Goal: Communication & Community: Answer question/provide support

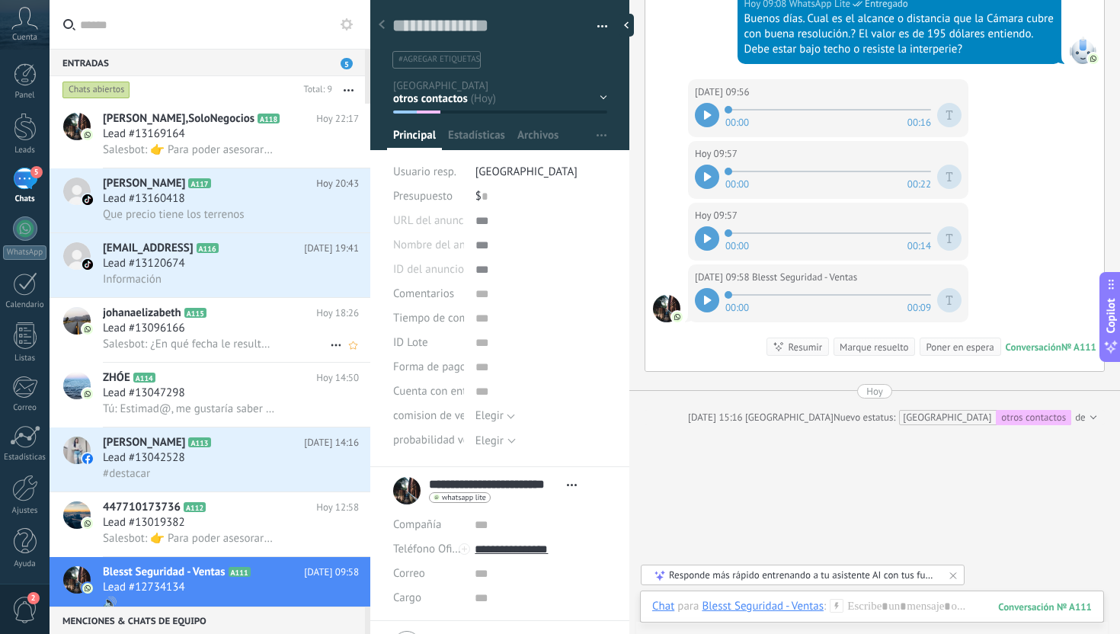
click at [240, 345] on span "Salesbot: ¿En qué fecha le resultaría conveniente agendar una cita para conocer…" at bounding box center [189, 344] width 172 height 14
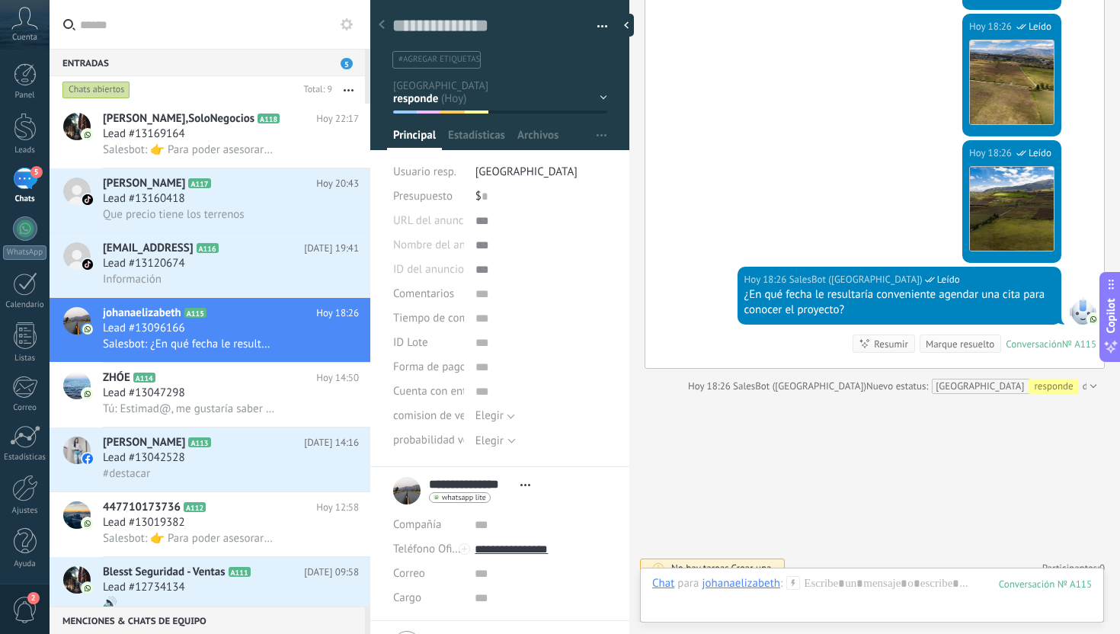
scroll to position [83, 0]
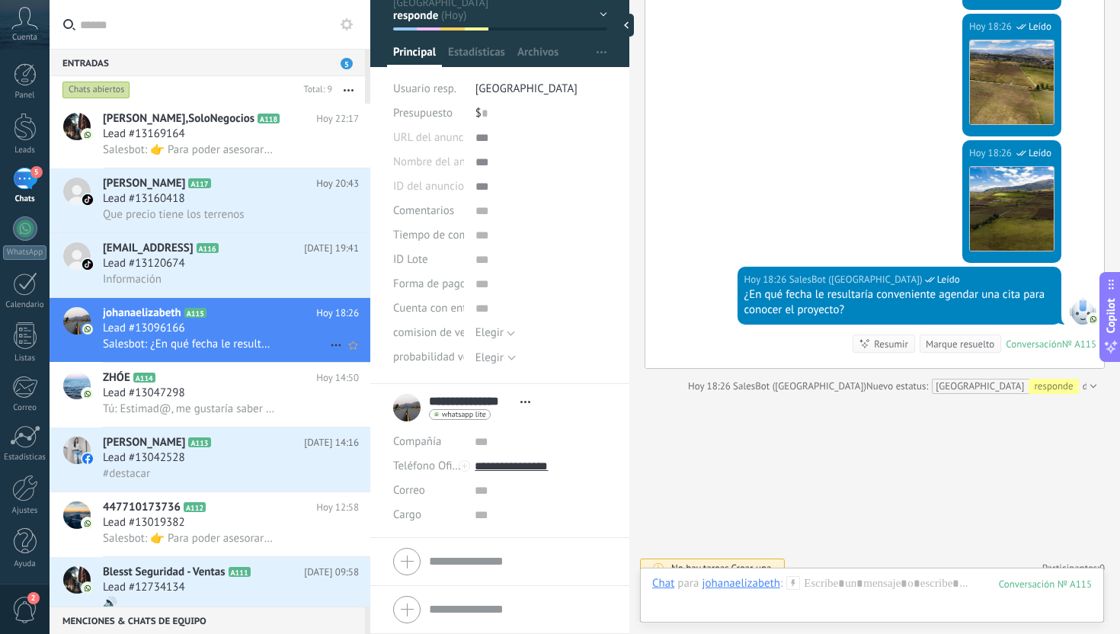
click at [223, 340] on span "Salesbot: ¿En qué fecha le resultaría conveniente agendar una cita para conocer…" at bounding box center [189, 344] width 172 height 14
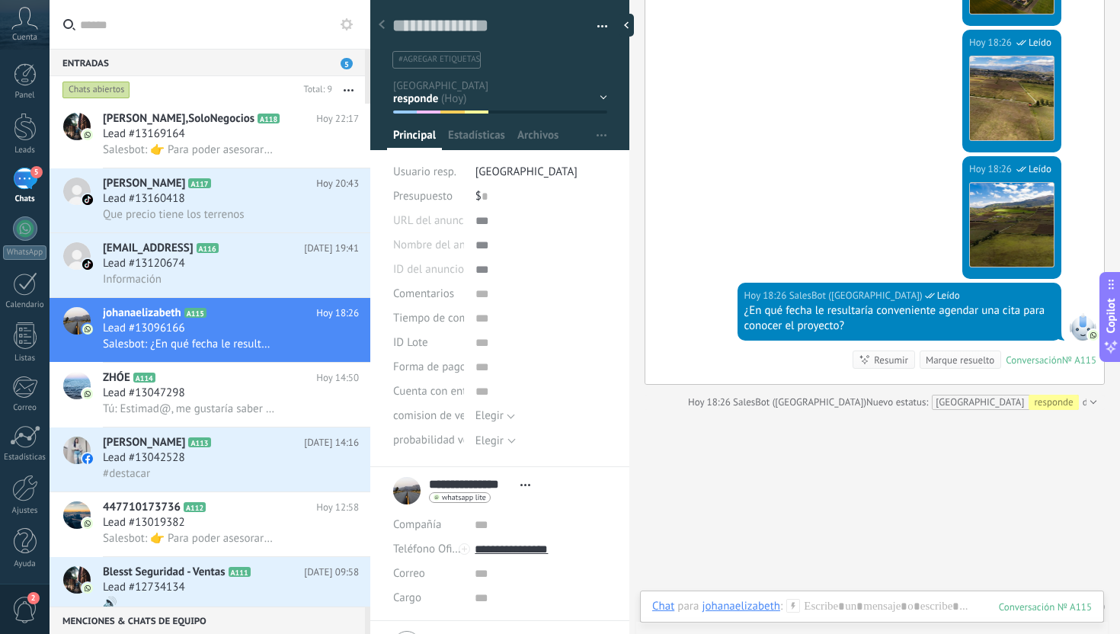
scroll to position [1273, 0]
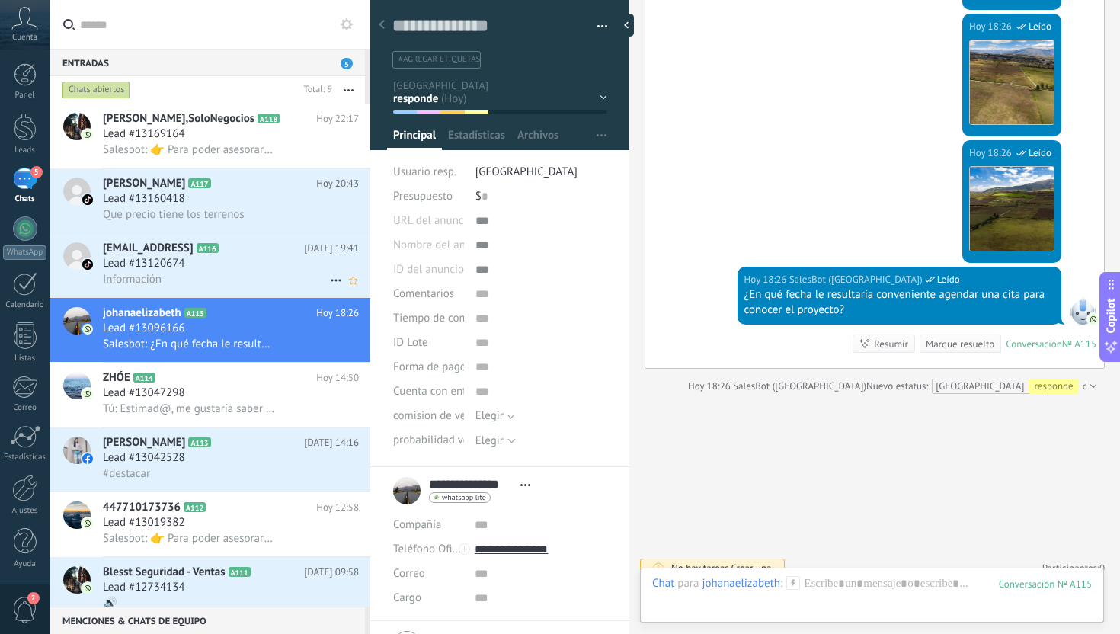
click at [238, 267] on div "Lead #13120674" at bounding box center [231, 263] width 256 height 15
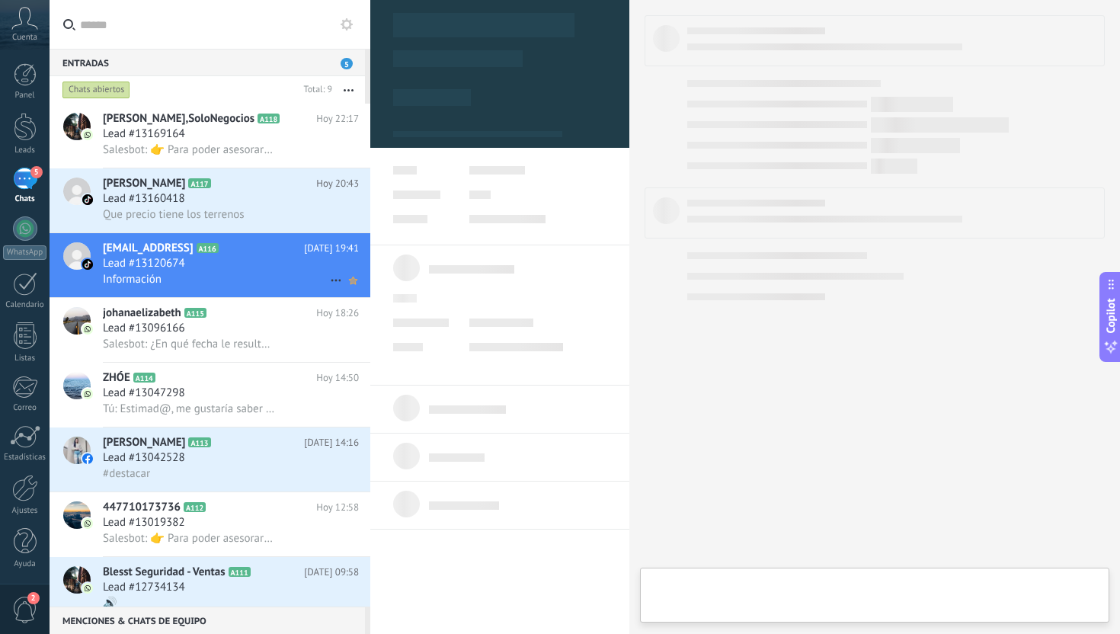
scroll to position [23, 0]
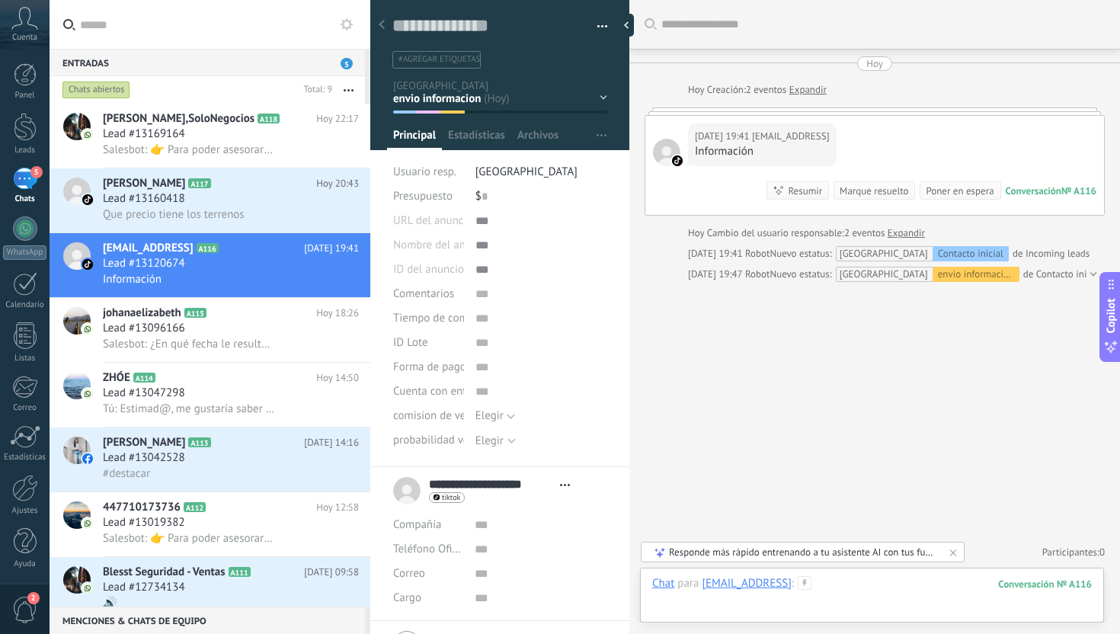
click at [840, 610] on div at bounding box center [872, 599] width 440 height 46
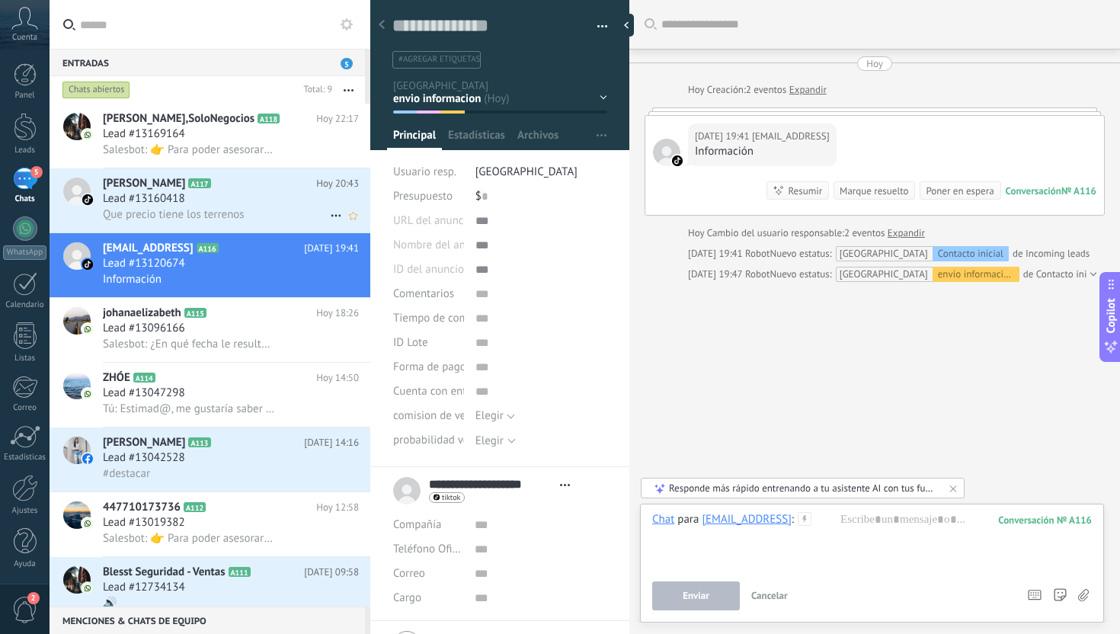
click at [290, 197] on div "Lead #13160418" at bounding box center [231, 198] width 256 height 15
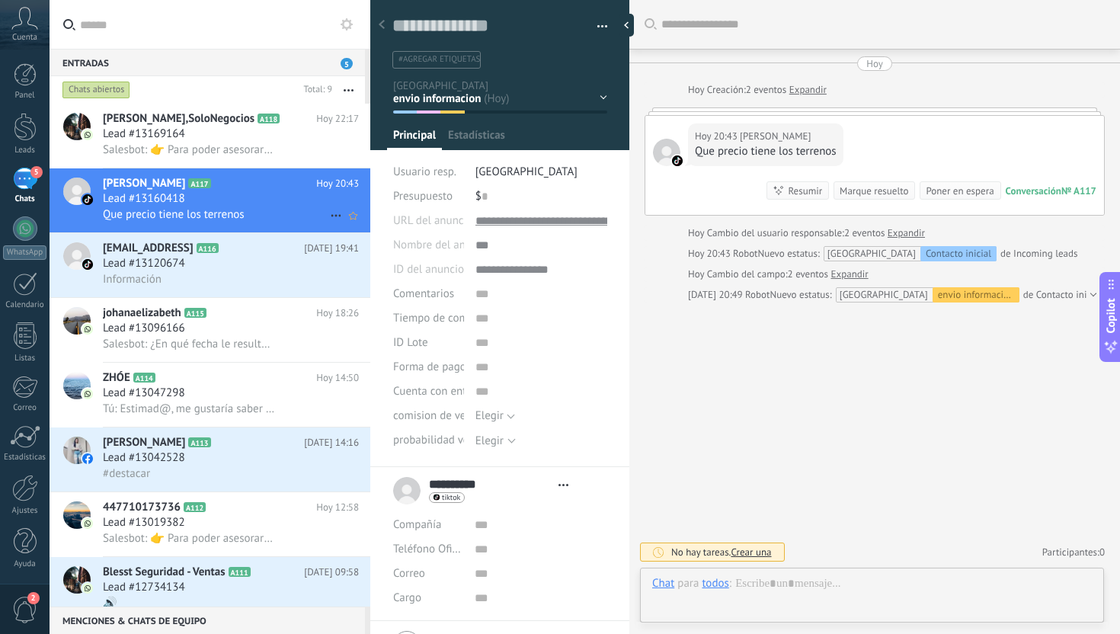
scroll to position [23, 0]
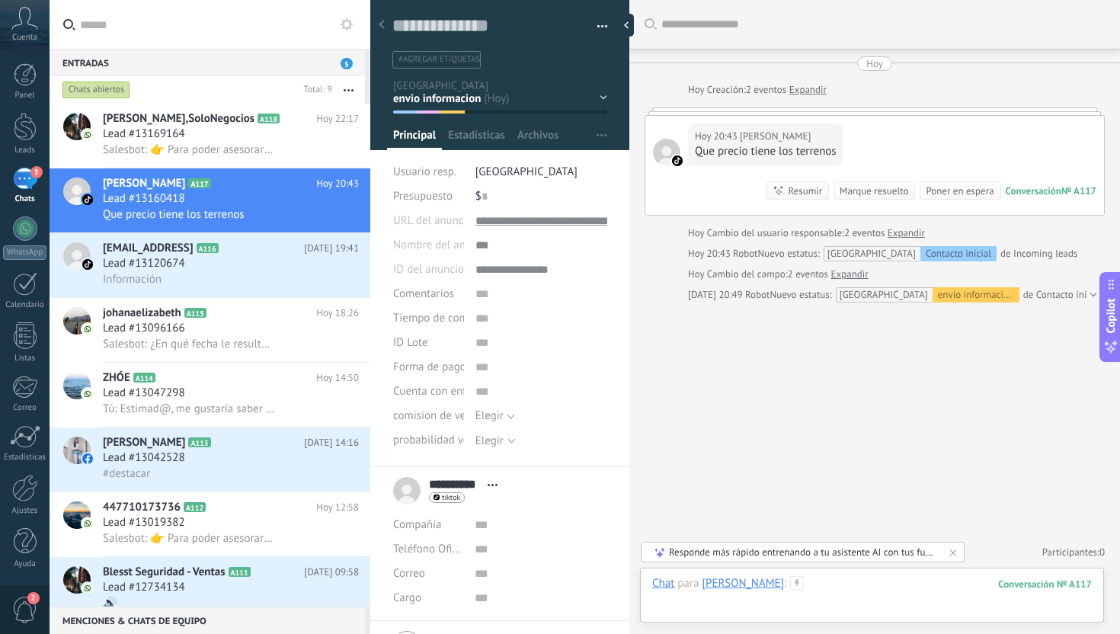
click at [825, 599] on div at bounding box center [872, 599] width 440 height 46
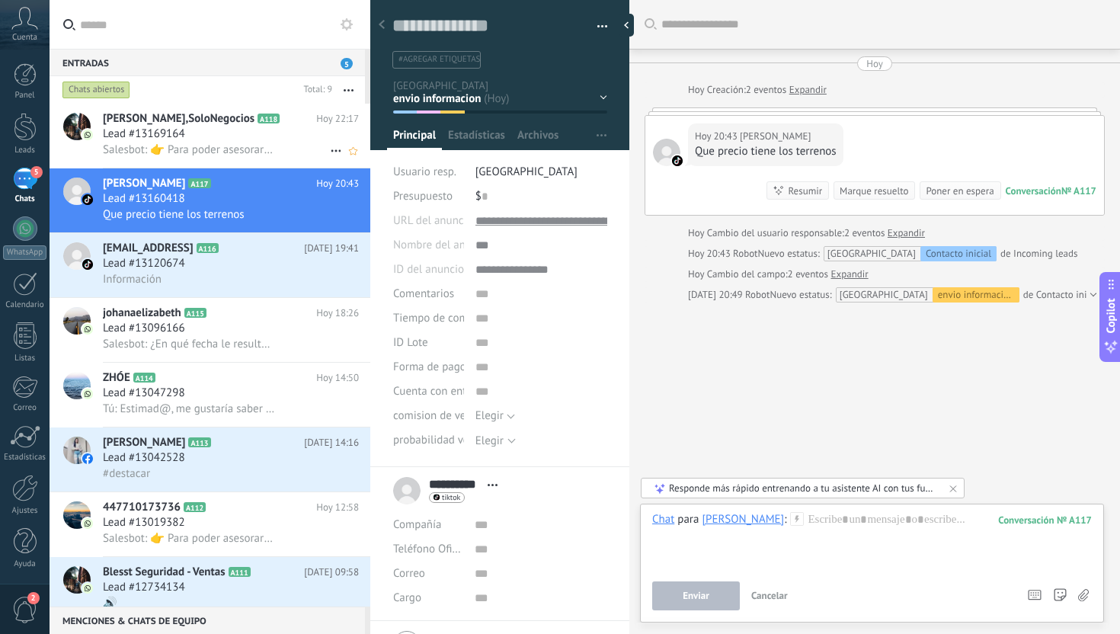
click at [183, 137] on span "Lead #13169164" at bounding box center [144, 133] width 82 height 15
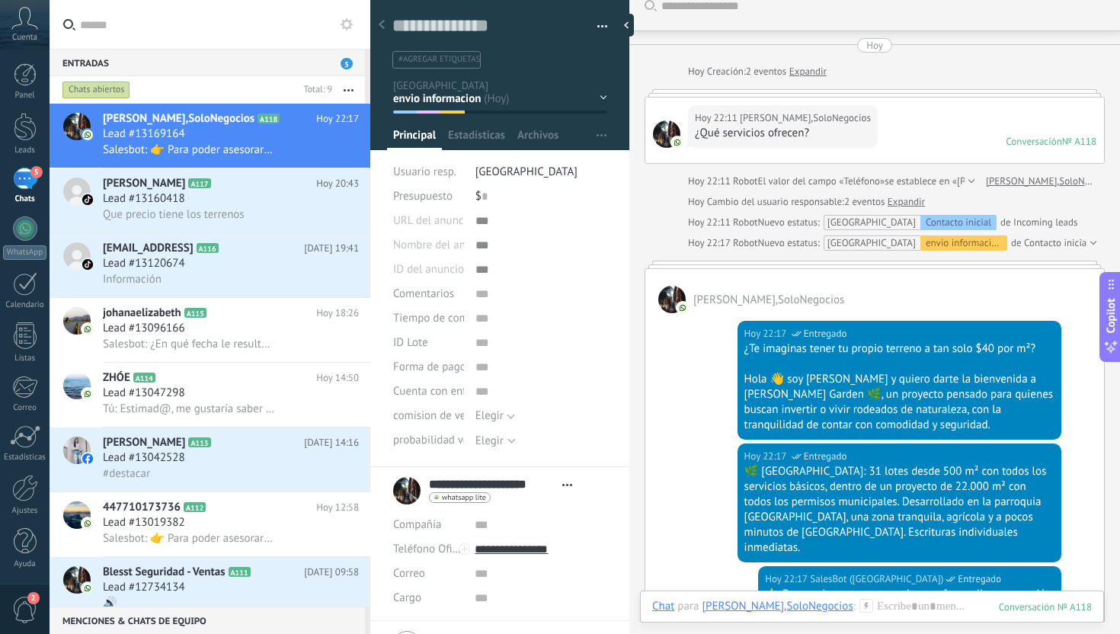
scroll to position [348, 0]
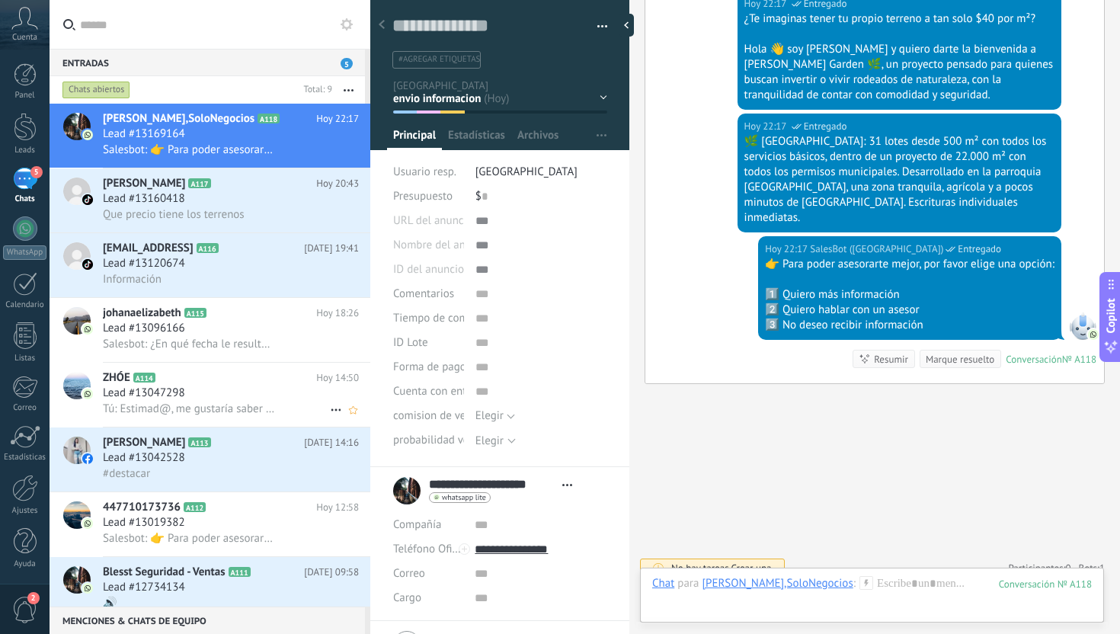
click at [239, 386] on h2 "ZHÓE A114" at bounding box center [209, 377] width 213 height 15
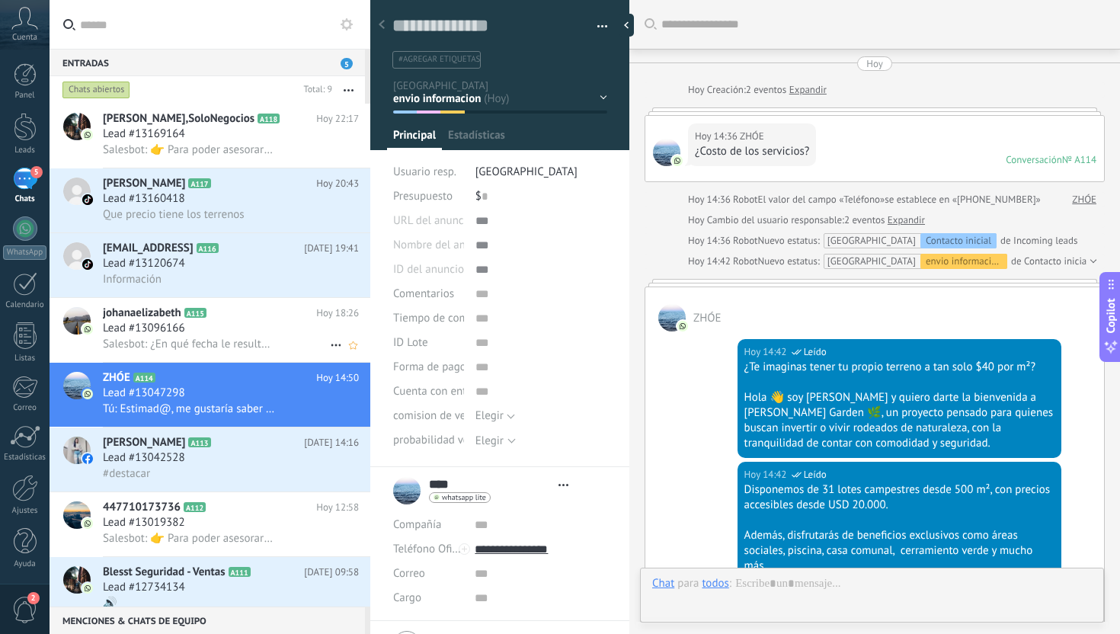
scroll to position [566, 0]
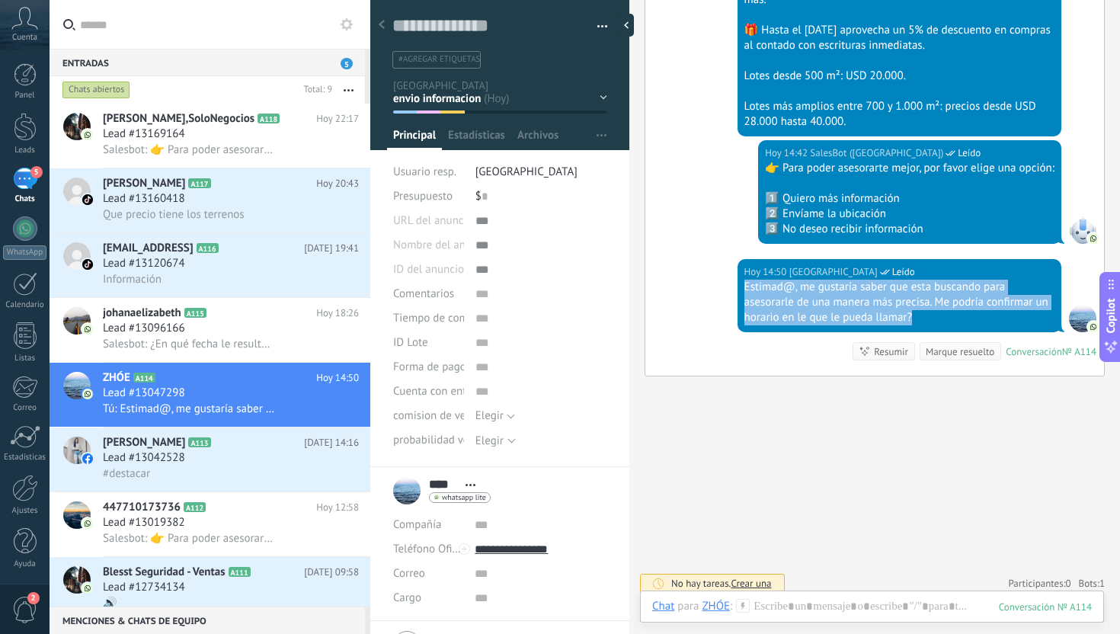
drag, startPoint x: 743, startPoint y: 286, endPoint x: 946, endPoint y: 331, distance: 207.6
click at [946, 332] on div "[DATE] 14:50 [GEOGRAPHIC_DATA] Leído Estimad@, me gustaría saber que esta busca…" at bounding box center [874, 317] width 459 height 117
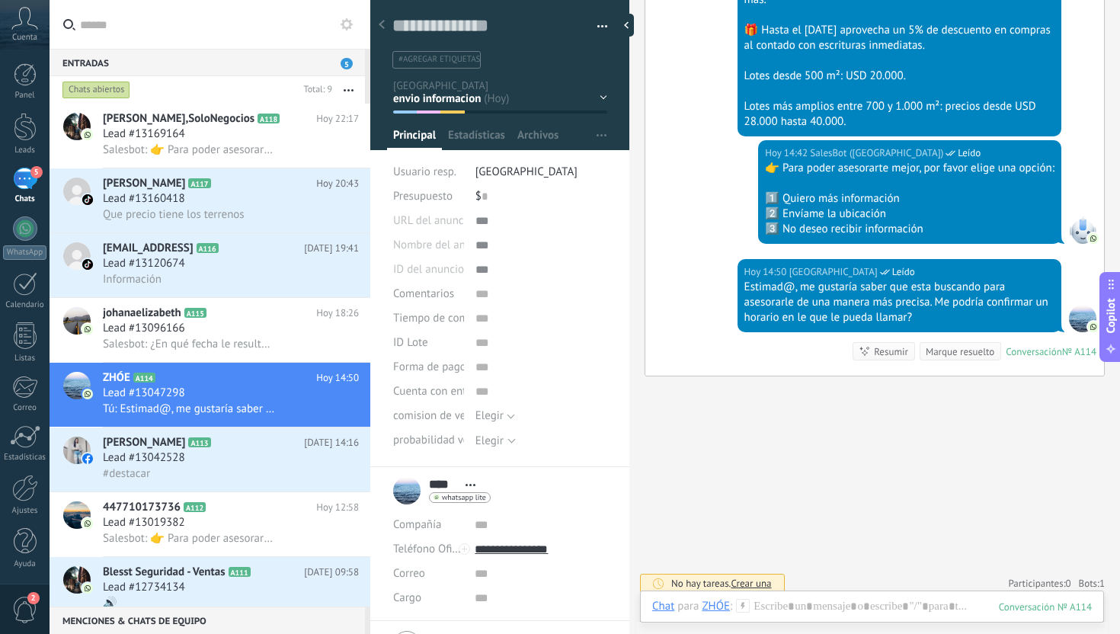
click at [888, 454] on div "Buscar Carga más [DATE] [DATE] Creación: 2 eventos Expandir [DATE] 14:36 ZHÓE ¿…" at bounding box center [874, 38] width 491 height 1208
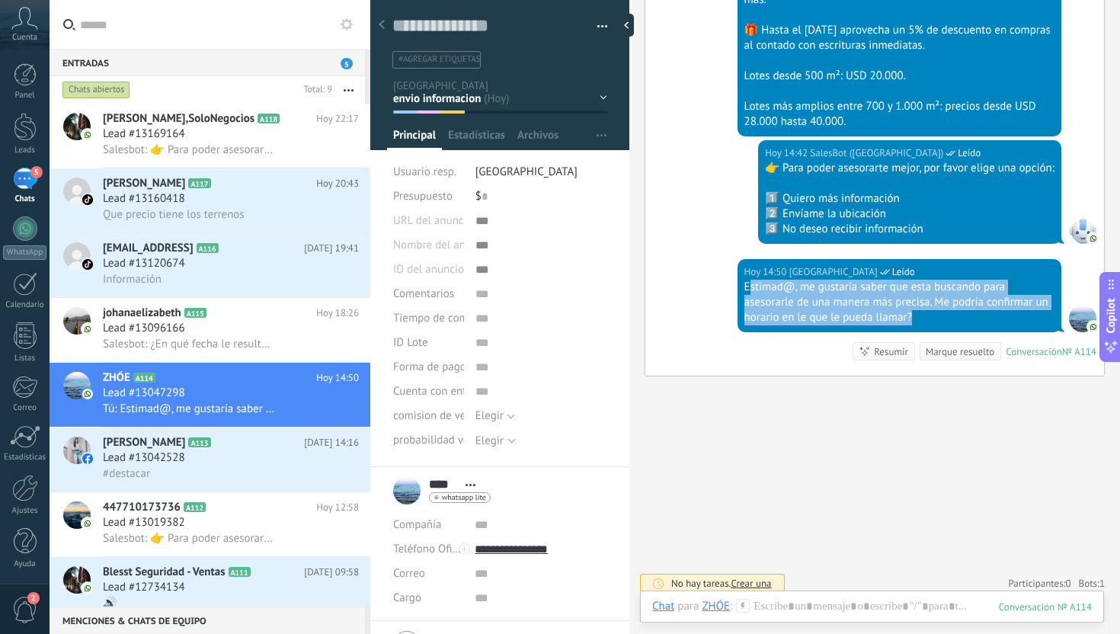
drag, startPoint x: 749, startPoint y: 283, endPoint x: 937, endPoint y: 321, distance: 192.0
click at [937, 321] on div "Estimad@, me gustaría saber que esta buscando para asesorarle de una manera más…" at bounding box center [899, 303] width 310 height 46
click at [224, 270] on div "Lead #13120674" at bounding box center [231, 263] width 256 height 15
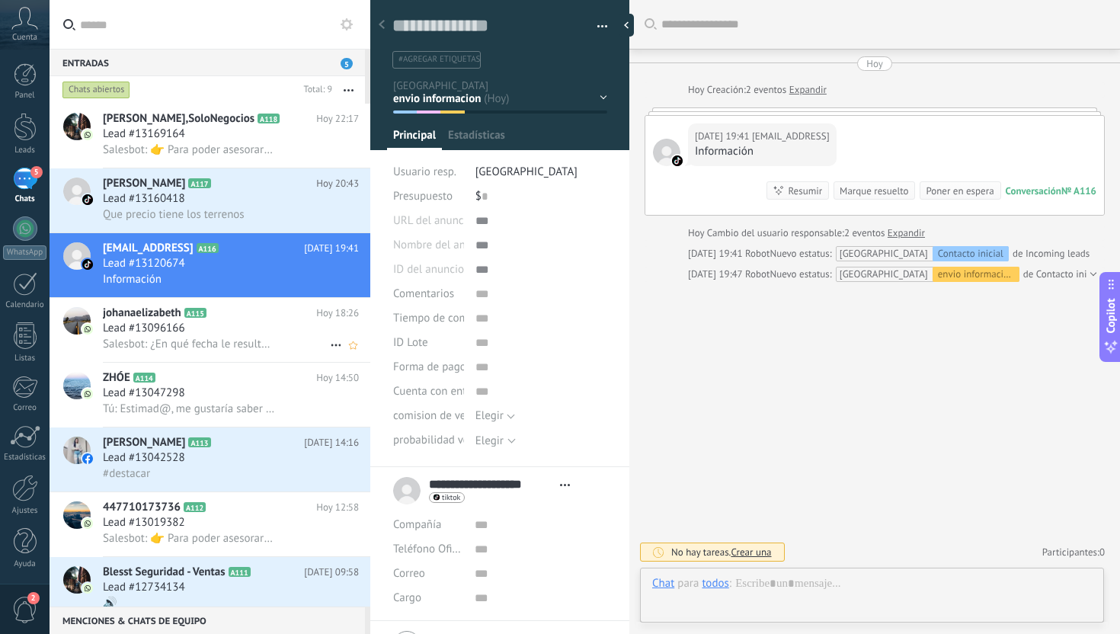
click at [208, 336] on div "Lead #13096166" at bounding box center [231, 328] width 256 height 15
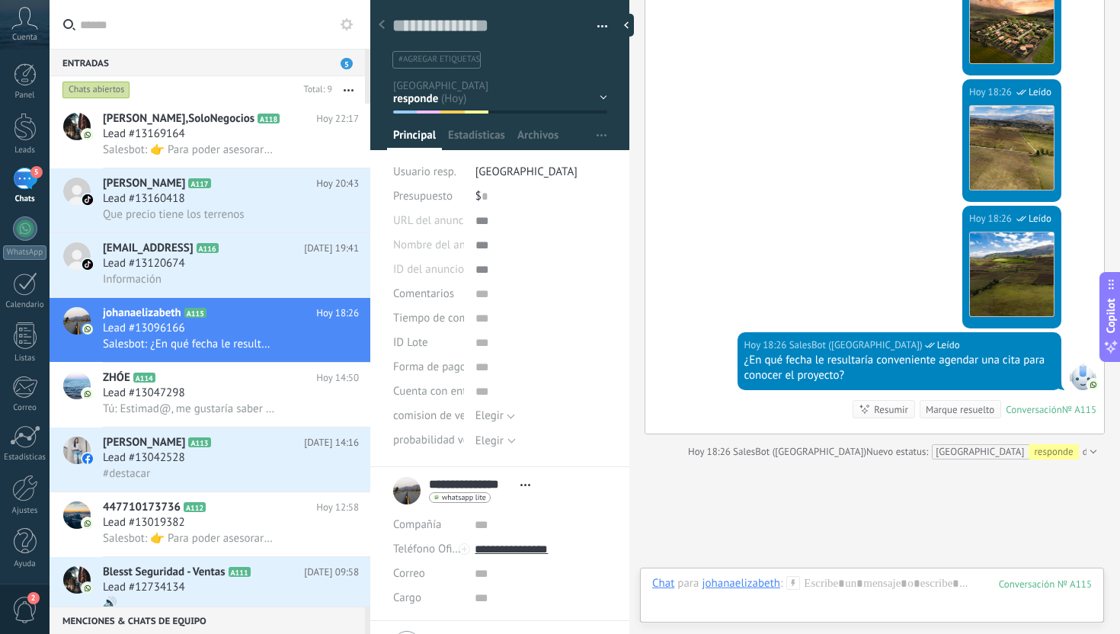
scroll to position [1273, 0]
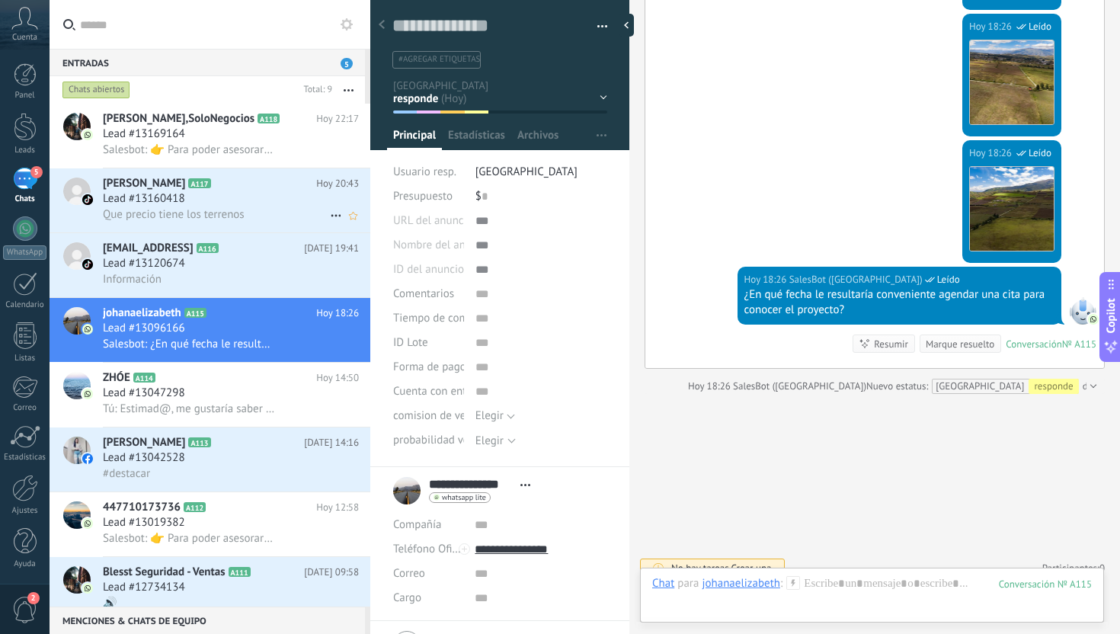
click at [206, 206] on div "Lead #13160418" at bounding box center [231, 198] width 256 height 15
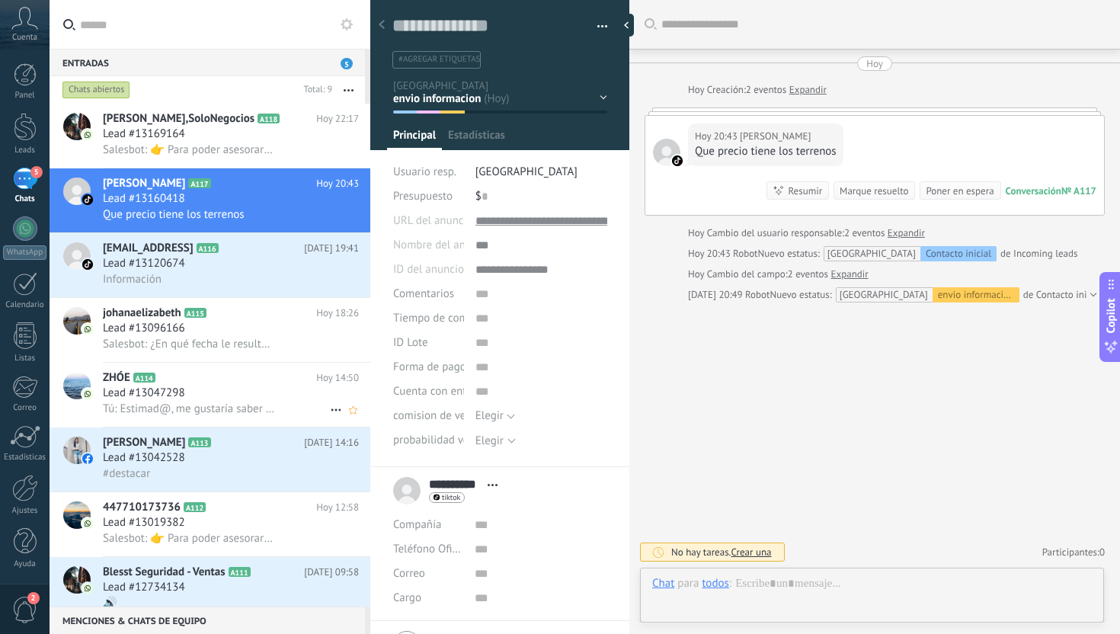
scroll to position [23, 0]
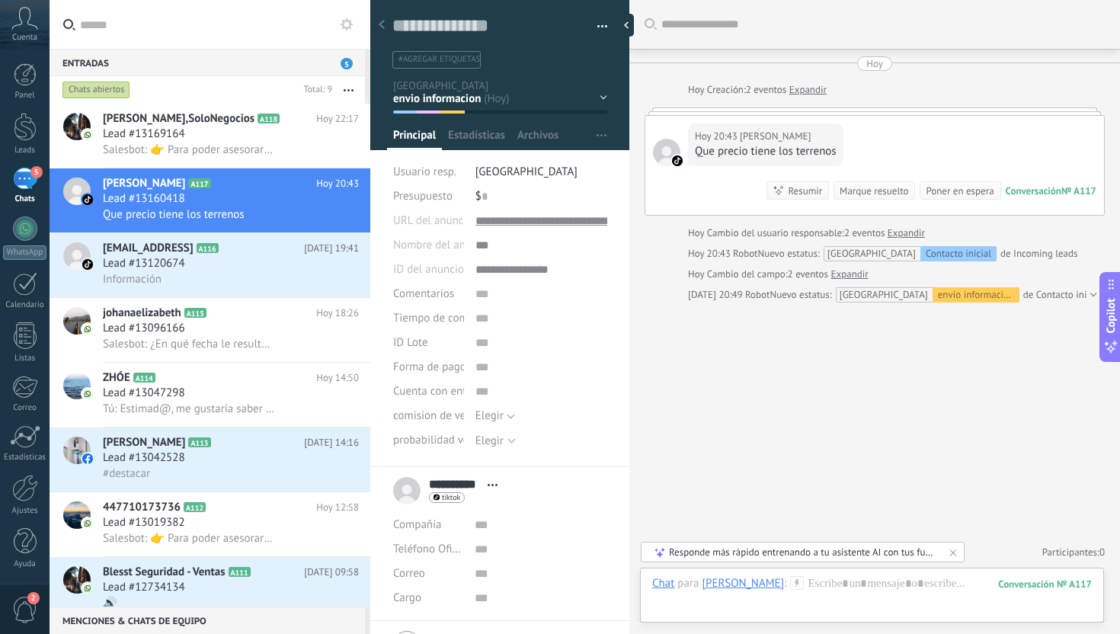
click at [910, 237] on link "Expandir" at bounding box center [906, 233] width 37 height 15
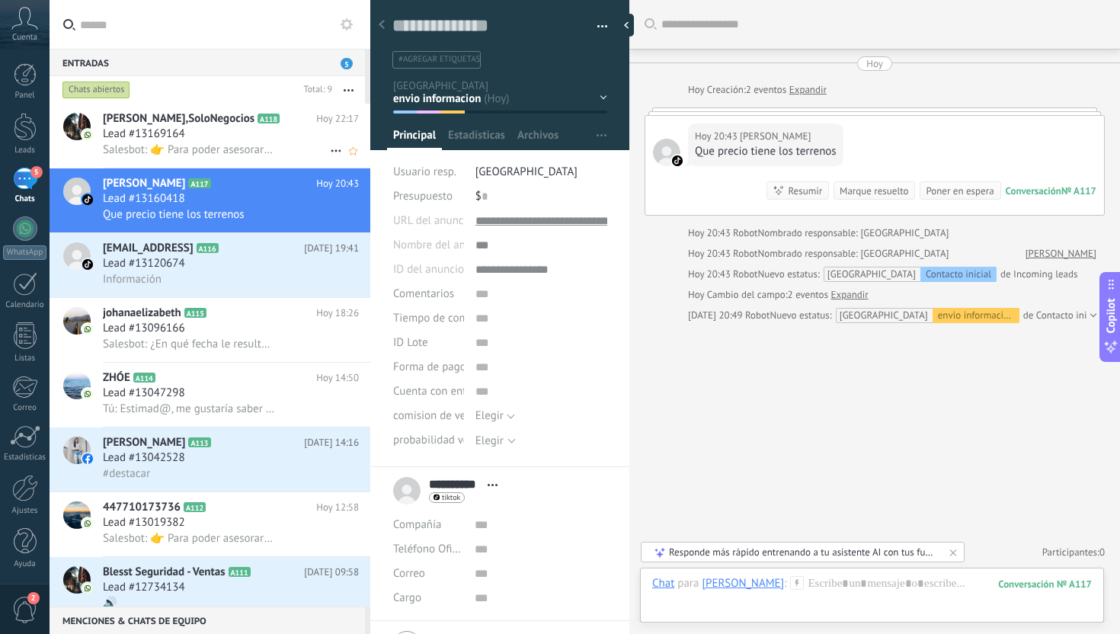
click at [290, 138] on div "Lead #13169164" at bounding box center [231, 133] width 256 height 15
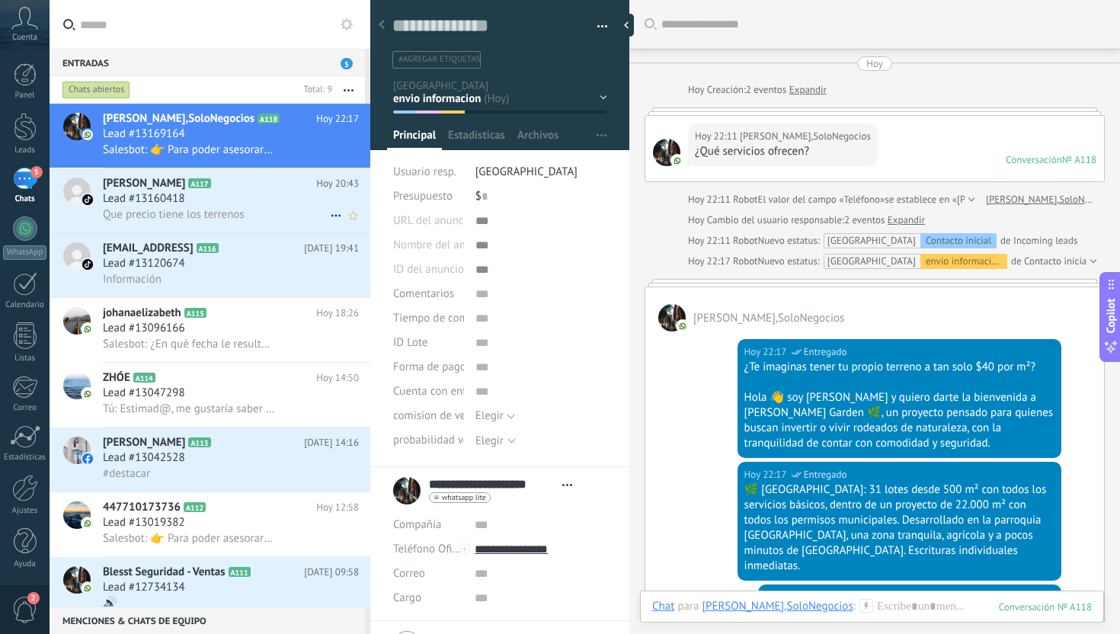
click at [269, 206] on div "Lead #13160418" at bounding box center [231, 198] width 256 height 15
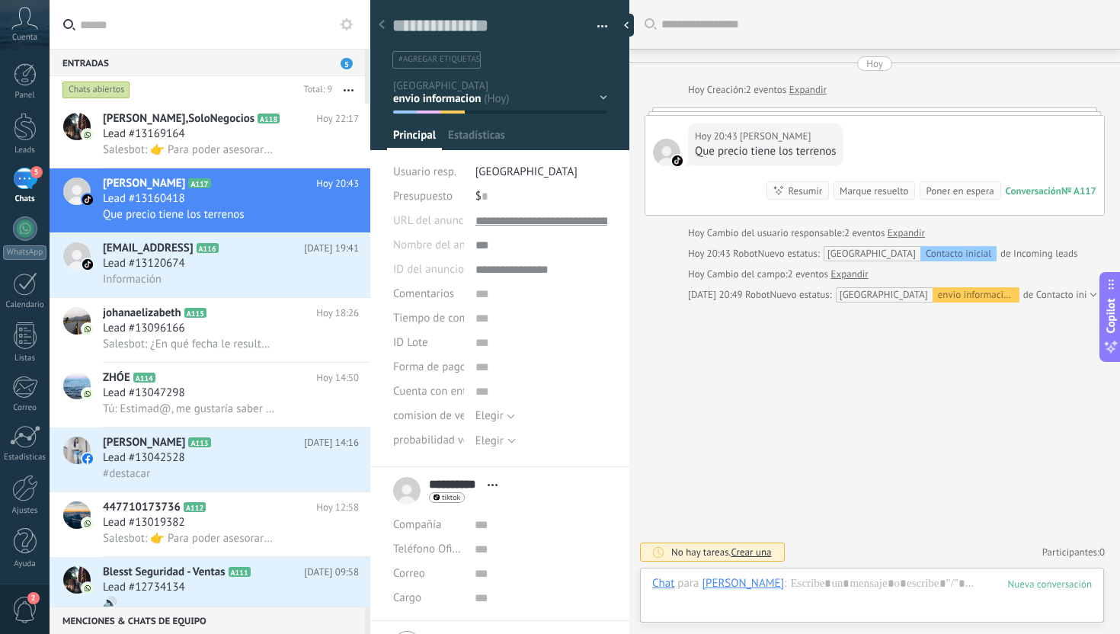
scroll to position [23, 0]
click at [162, 290] on div "[EMAIL_ADDRESS] A116 [DATE] 19:41 Lead #13120674 Información" at bounding box center [236, 265] width 267 height 64
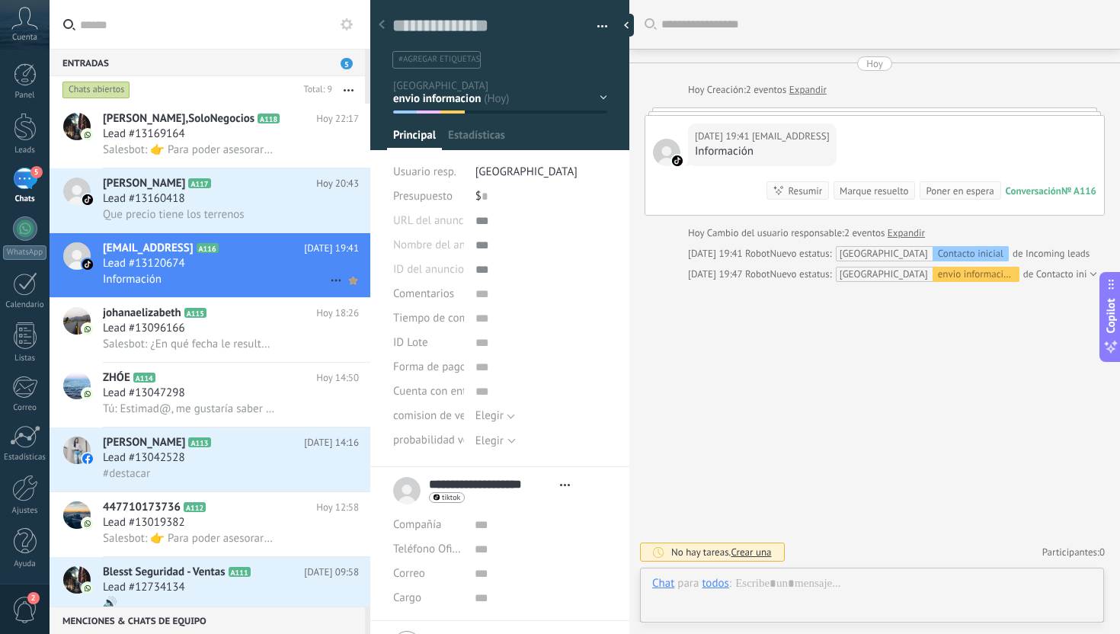
scroll to position [23, 0]
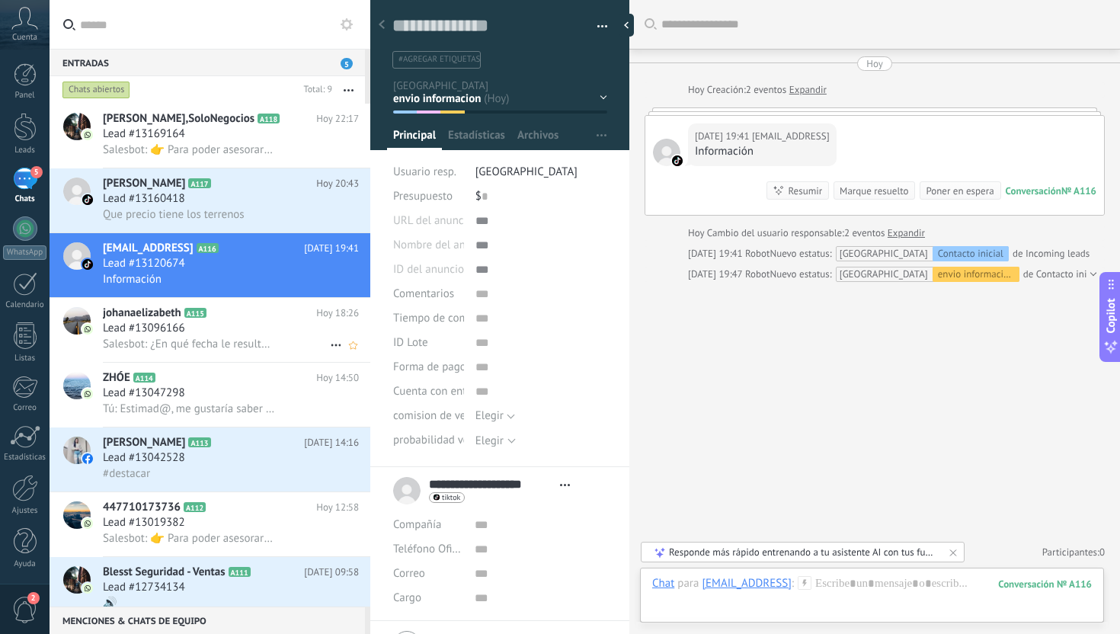
click at [149, 351] on span "Salesbot: ¿En qué fecha le resultaría conveniente agendar una cita para conocer…" at bounding box center [189, 344] width 172 height 14
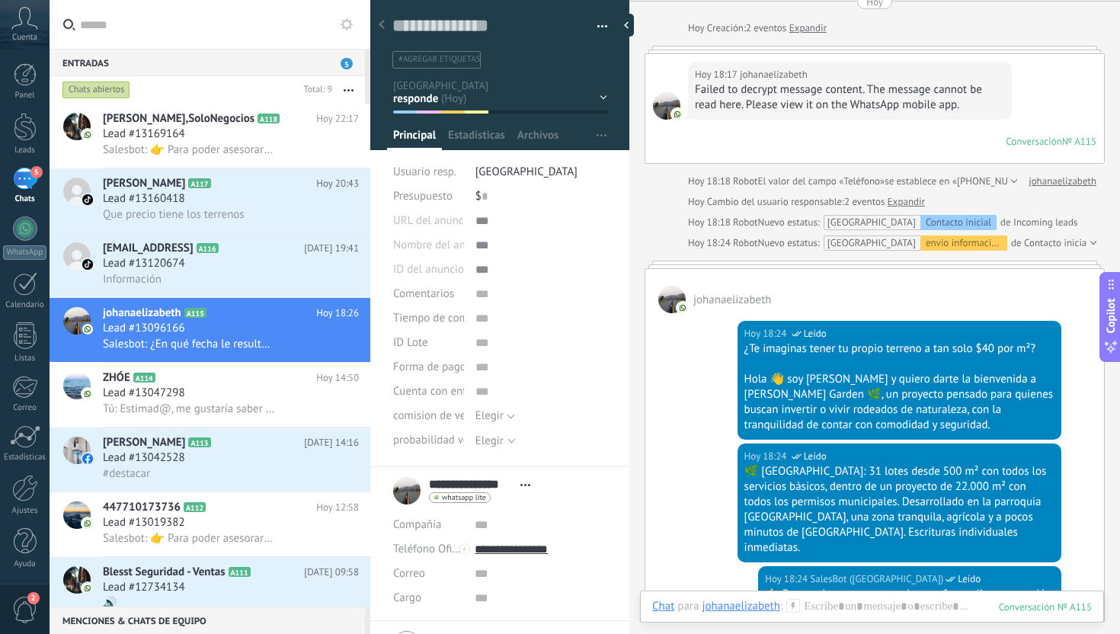
scroll to position [146, 0]
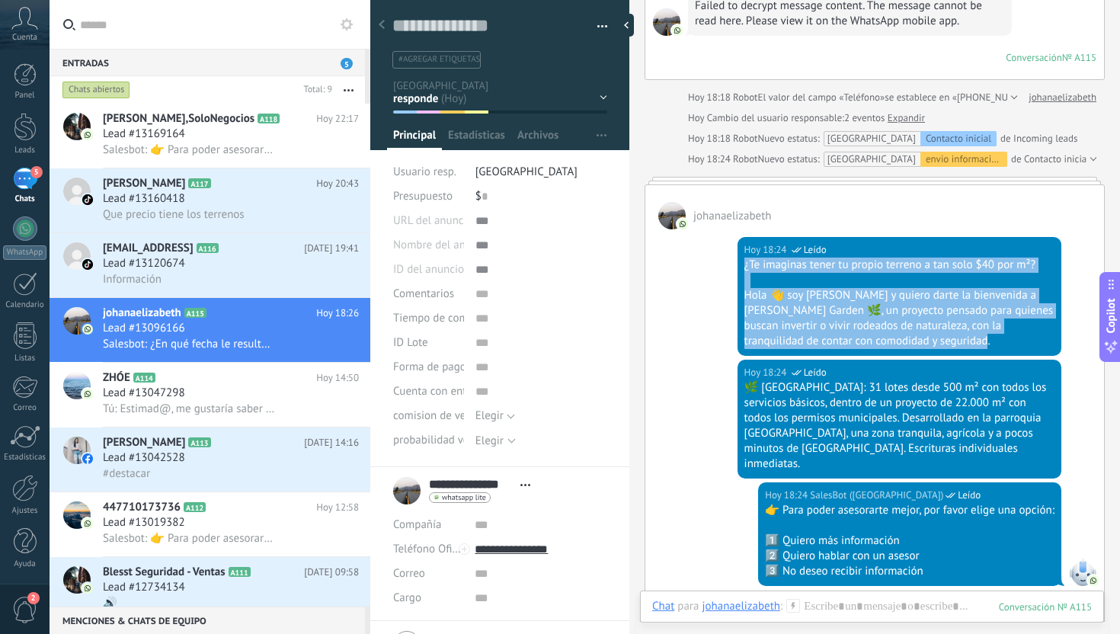
drag, startPoint x: 742, startPoint y: 264, endPoint x: 1050, endPoint y: 347, distance: 318.6
click at [1050, 347] on div "[DATE] 18:24 SalesBot ([GEOGRAPHIC_DATA]) Leído ¿Te imaginas tener tu propio te…" at bounding box center [900, 296] width 324 height 119
copy div "¿Te imaginas tener tu propio terreno a tan solo $40 por m²? Hola 👋 soy [PERSON_…"
click at [221, 194] on div "Lead #13160418" at bounding box center [231, 198] width 256 height 15
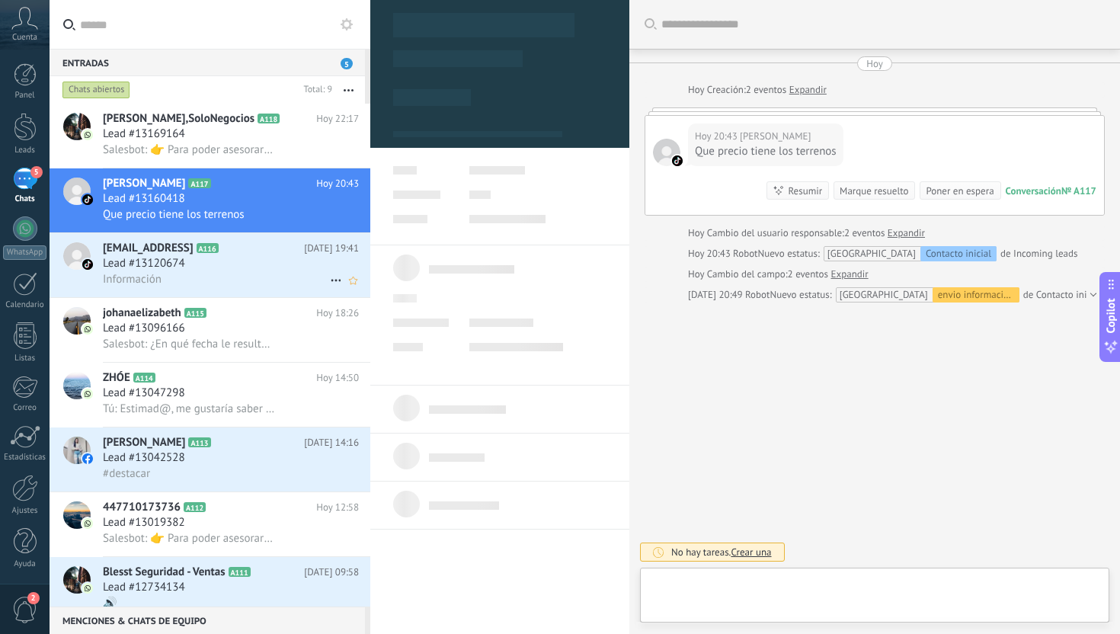
type textarea "**********"
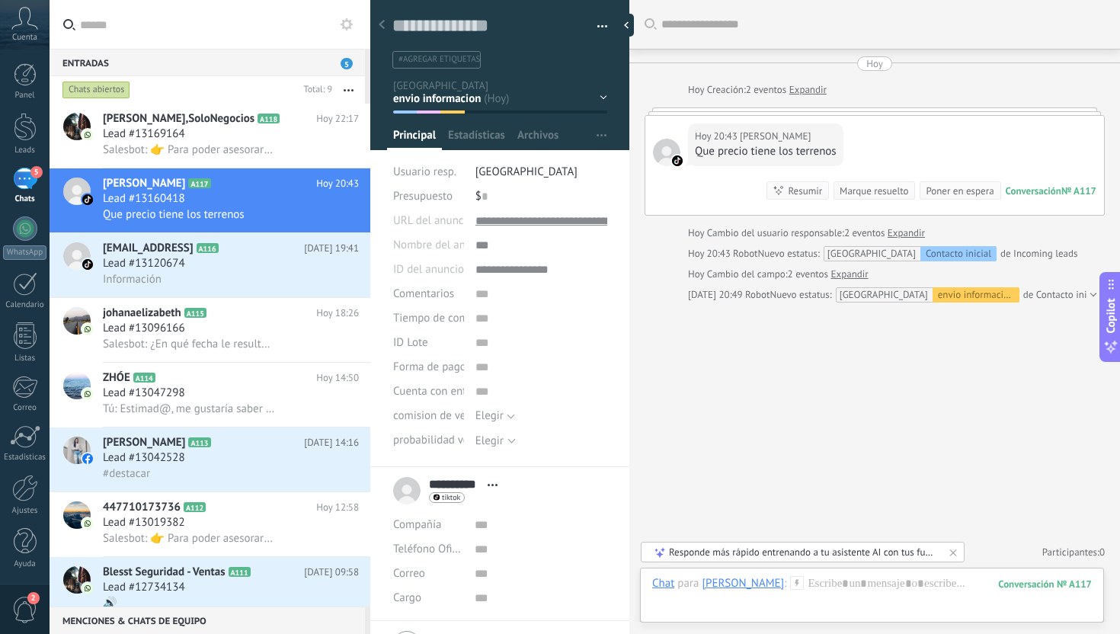
click at [744, 590] on div "Chat para [PERSON_NAME] :" at bounding box center [728, 583] width 152 height 15
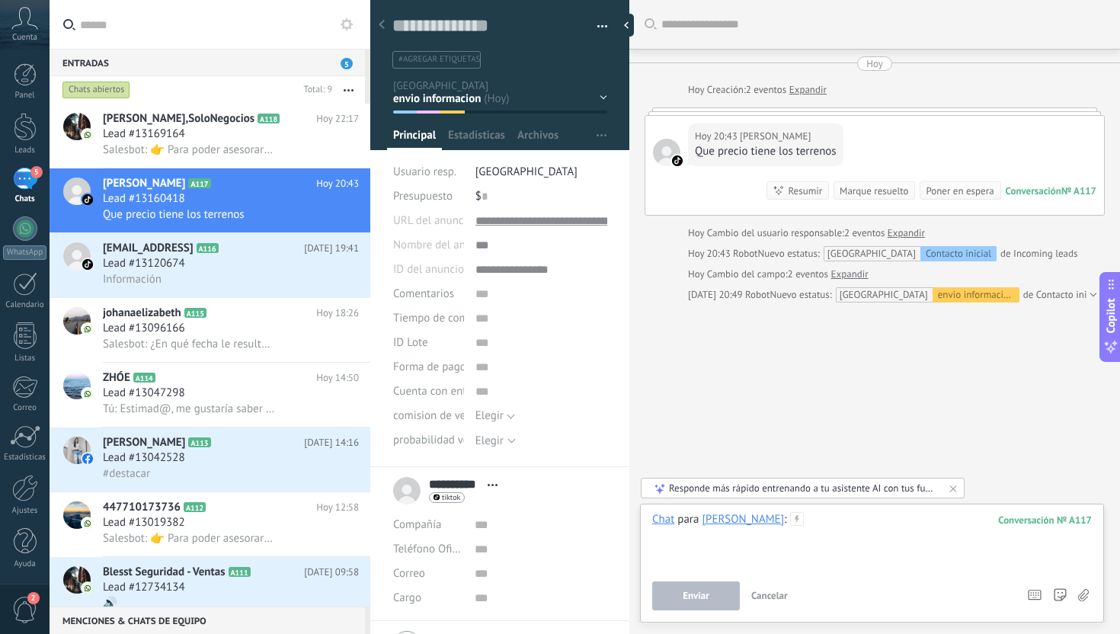
click at [795, 556] on div at bounding box center [872, 541] width 440 height 58
click at [790, 521] on icon at bounding box center [797, 519] width 14 height 14
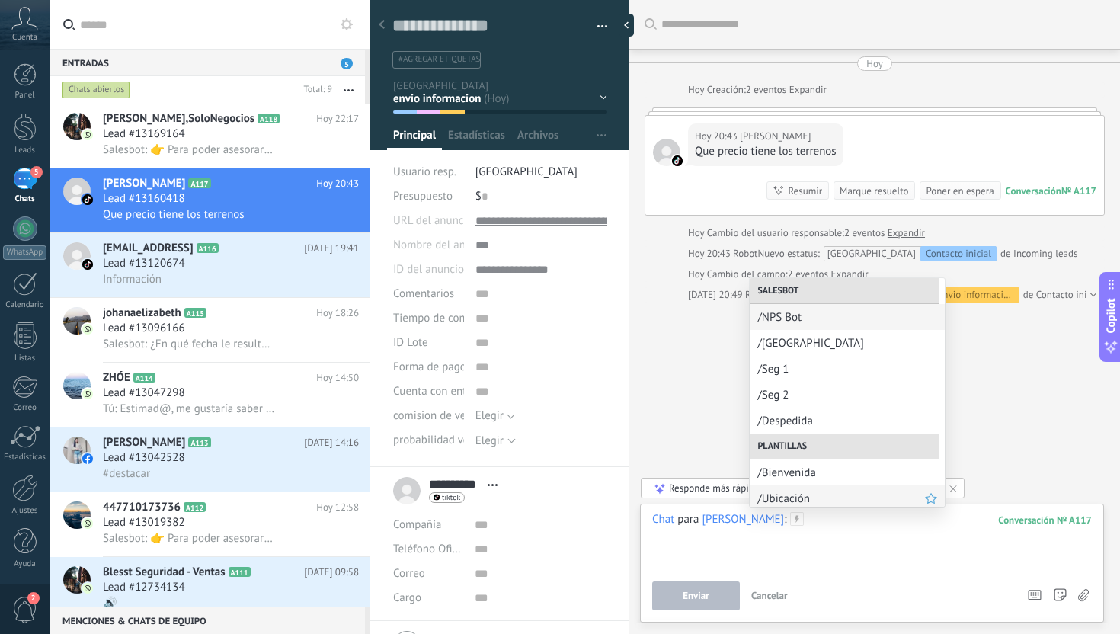
scroll to position [5, 0]
click at [815, 471] on span "/Bienvenida" at bounding box center [841, 468] width 168 height 14
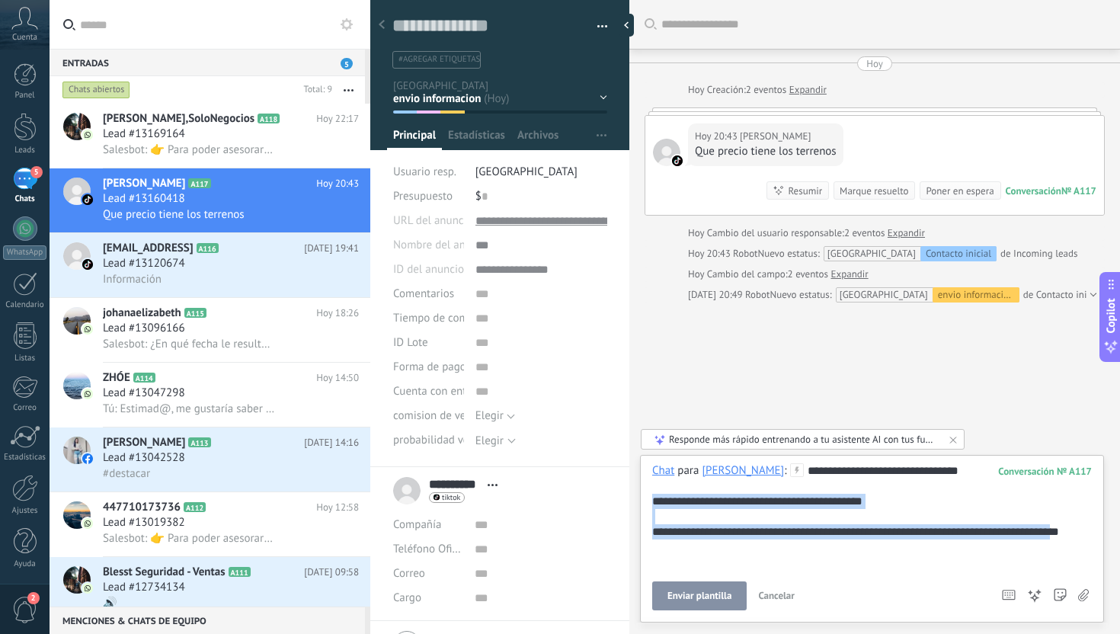
drag, startPoint x: 1074, startPoint y: 546, endPoint x: 623, endPoint y: 497, distance: 453.0
click at [623, 497] on div "Guardar y crear Imprimir Administrar etiquetas" at bounding box center [745, 317] width 750 height 634
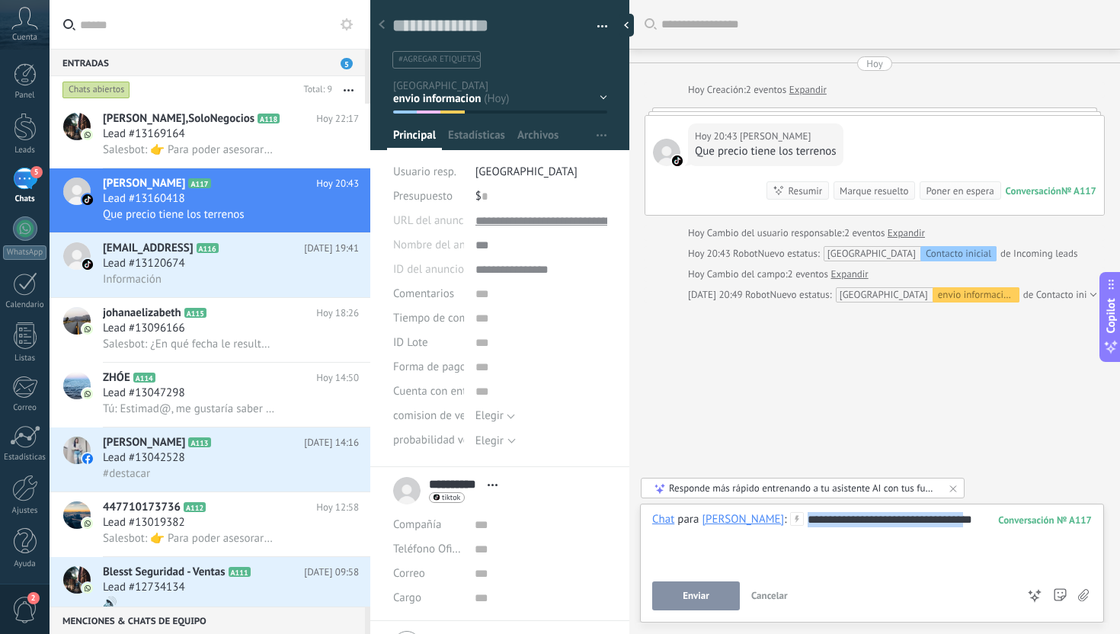
drag, startPoint x: 951, startPoint y: 527, endPoint x: 761, endPoint y: 511, distance: 190.4
click at [761, 512] on div "**********" at bounding box center [872, 541] width 440 height 58
click at [830, 535] on div at bounding box center [872, 541] width 440 height 58
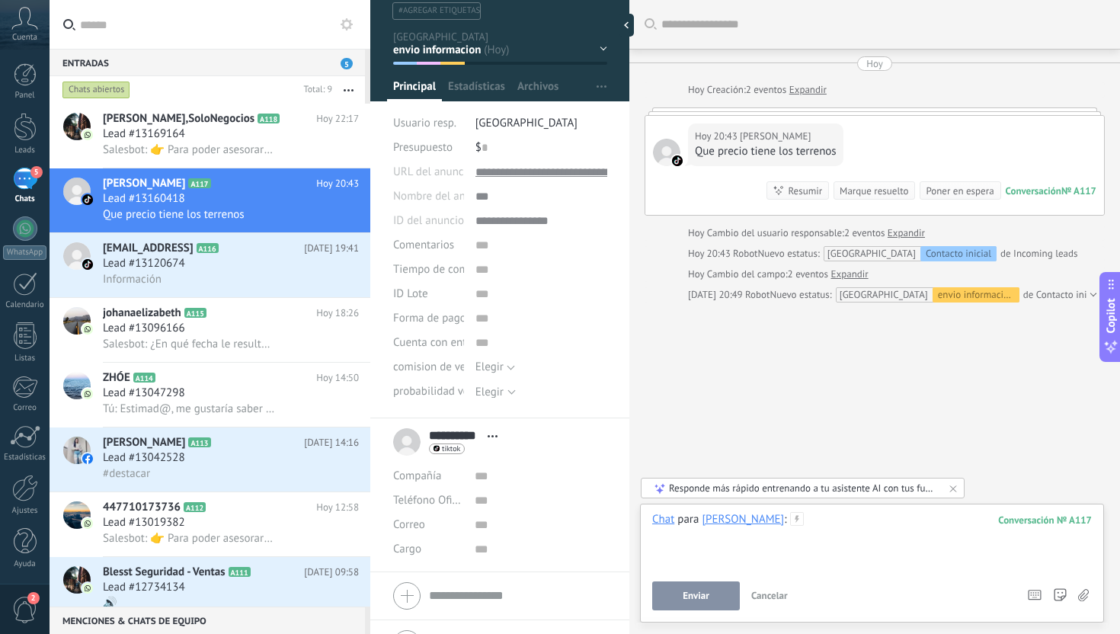
scroll to position [0, 0]
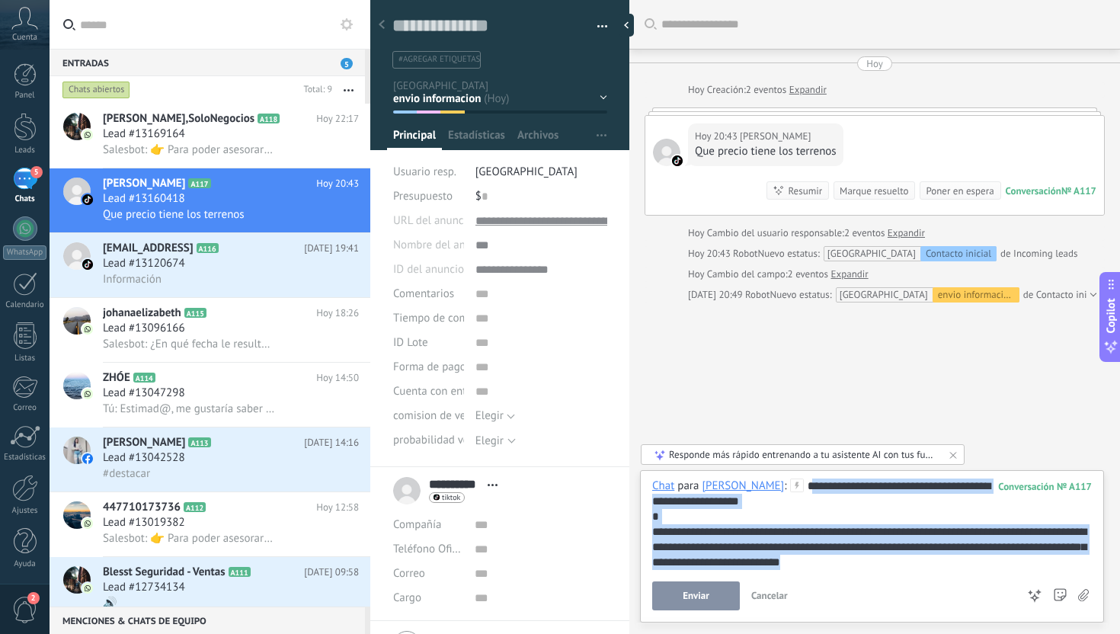
drag, startPoint x: 914, startPoint y: 563, endPoint x: 775, endPoint y: 481, distance: 161.2
click at [775, 481] on div "**********" at bounding box center [872, 523] width 440 height 91
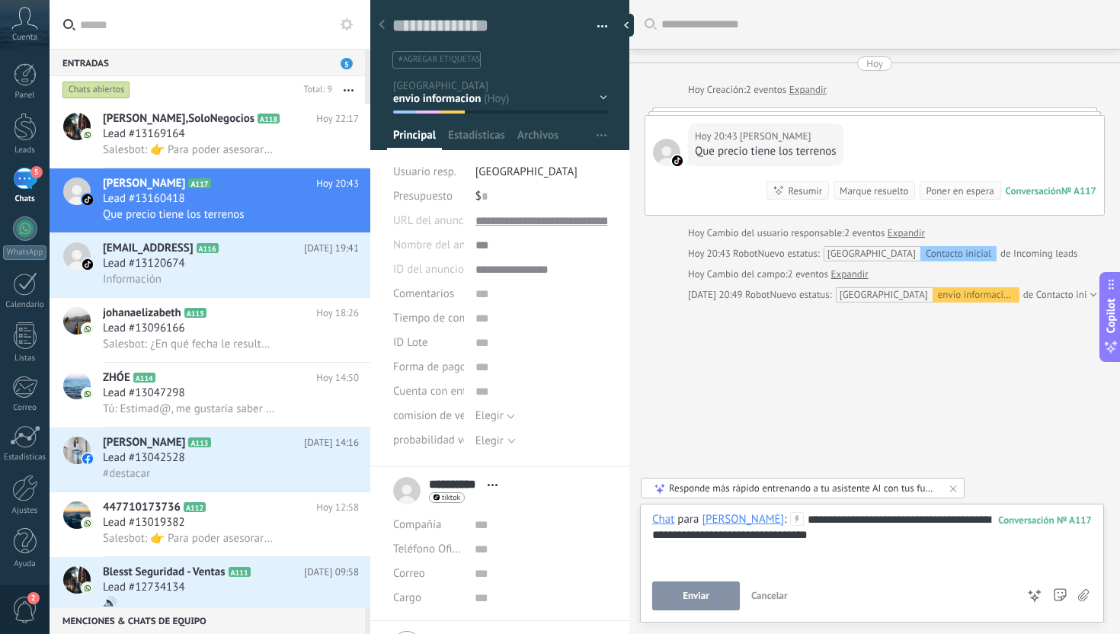
click at [703, 590] on span "Enviar" at bounding box center [696, 595] width 27 height 11
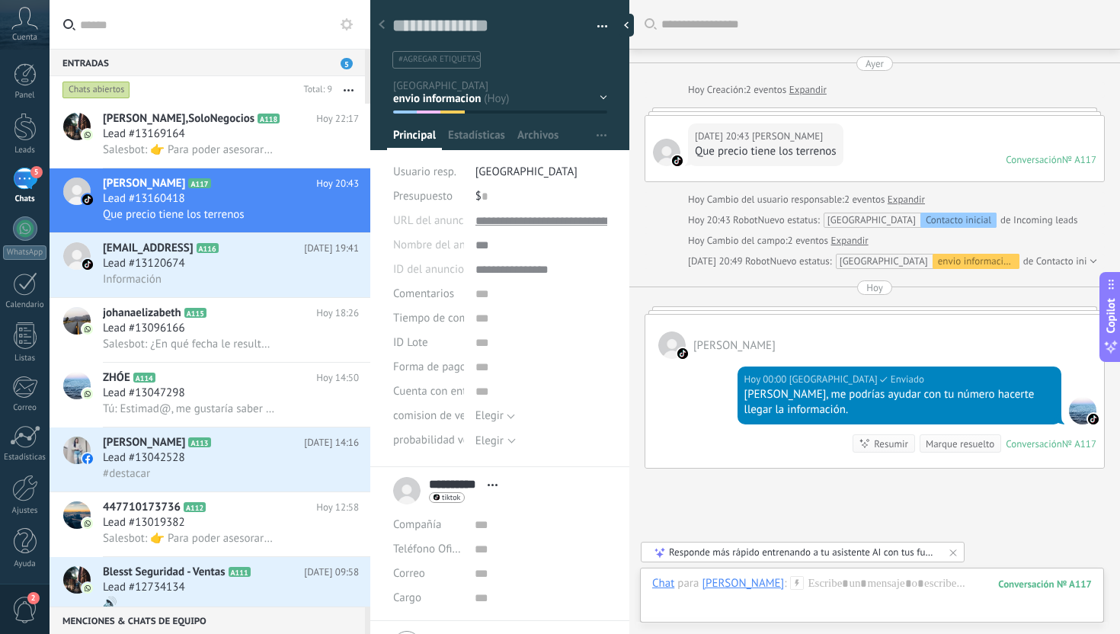
scroll to position [100, 0]
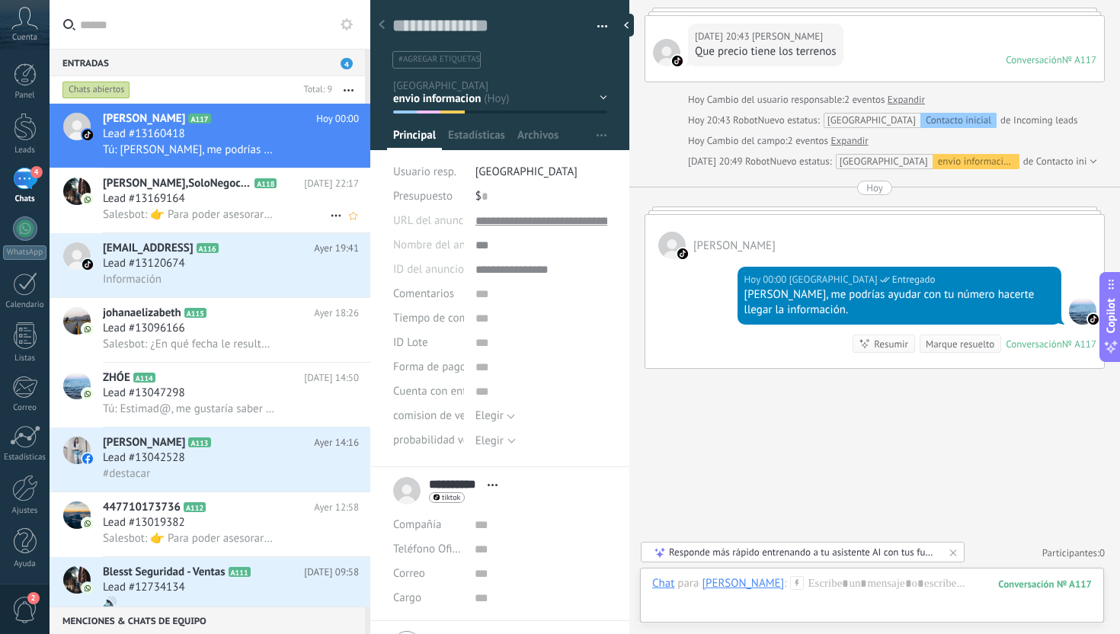
click at [232, 196] on div "Lead #13169164" at bounding box center [231, 198] width 256 height 15
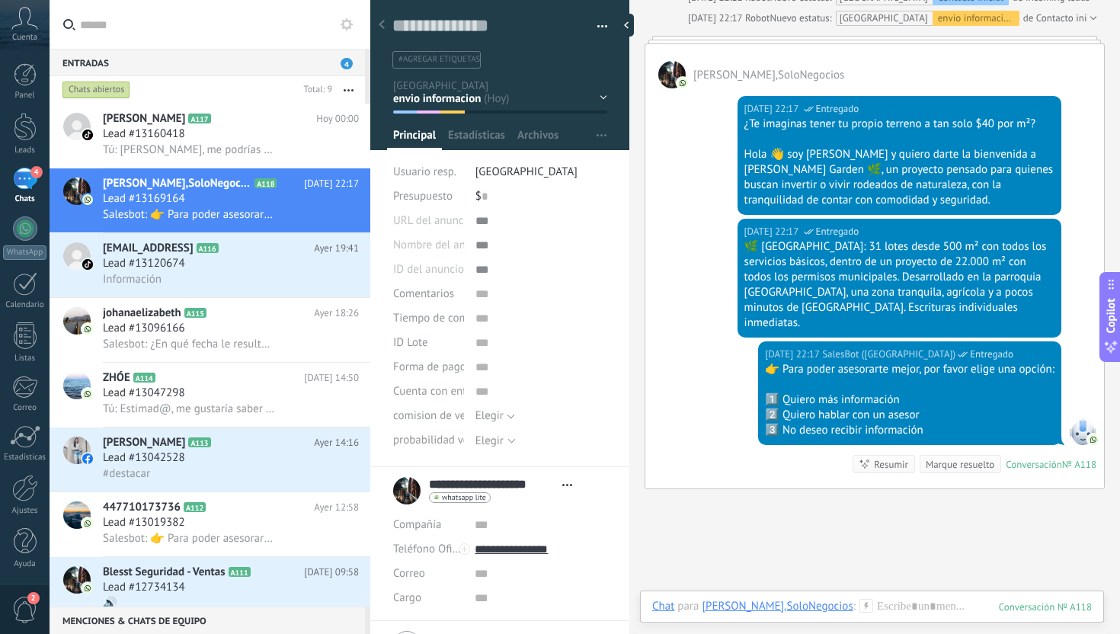
scroll to position [348, 0]
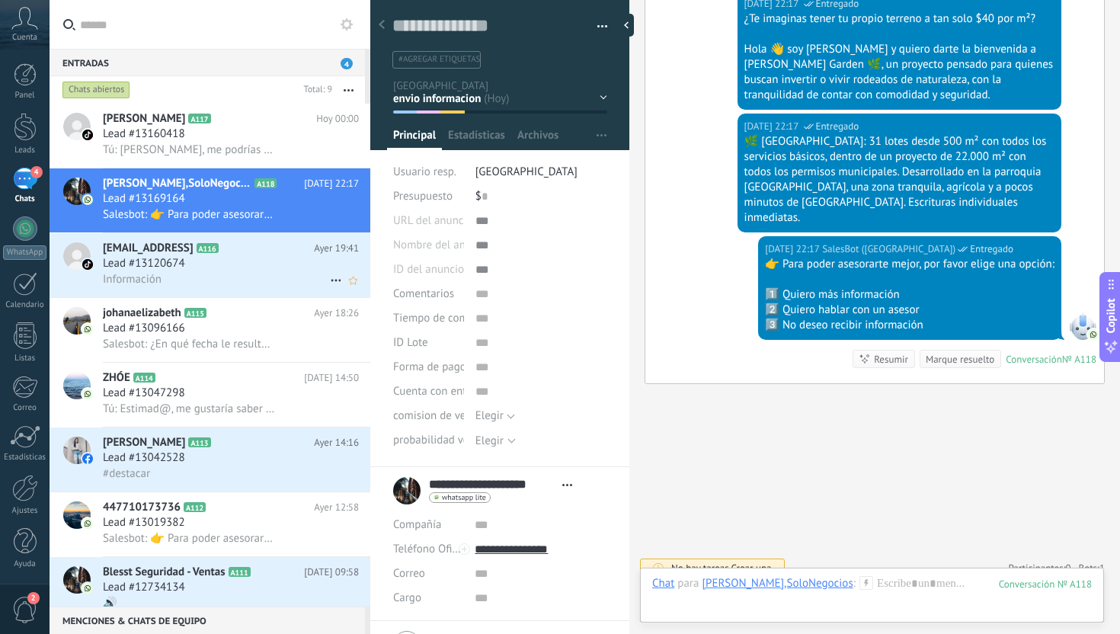
click at [247, 286] on div "Información" at bounding box center [231, 279] width 256 height 16
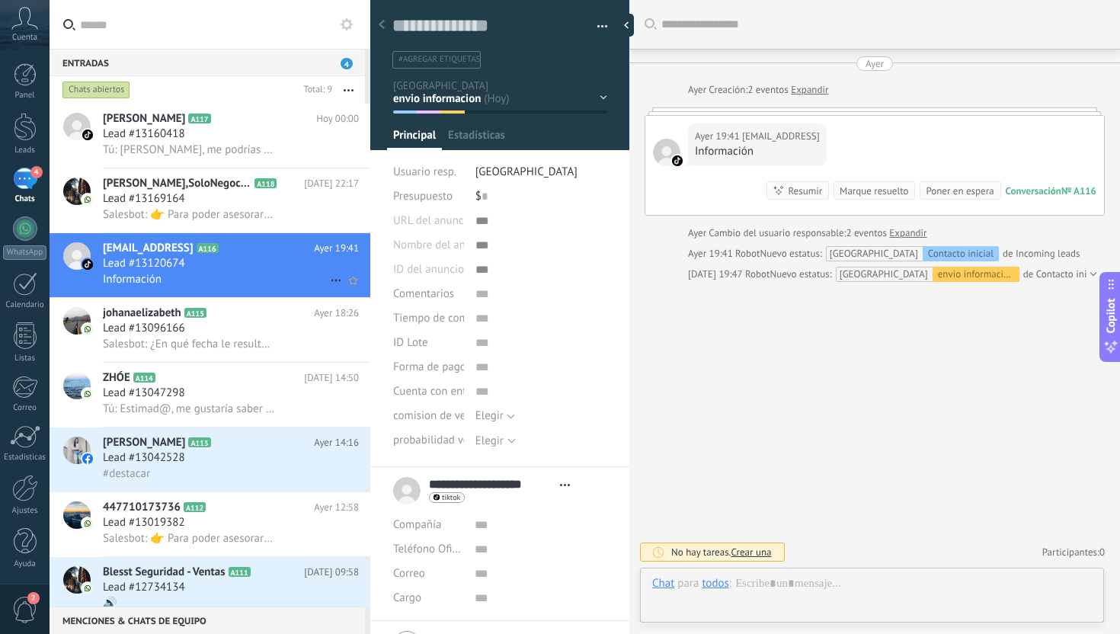
scroll to position [23, 0]
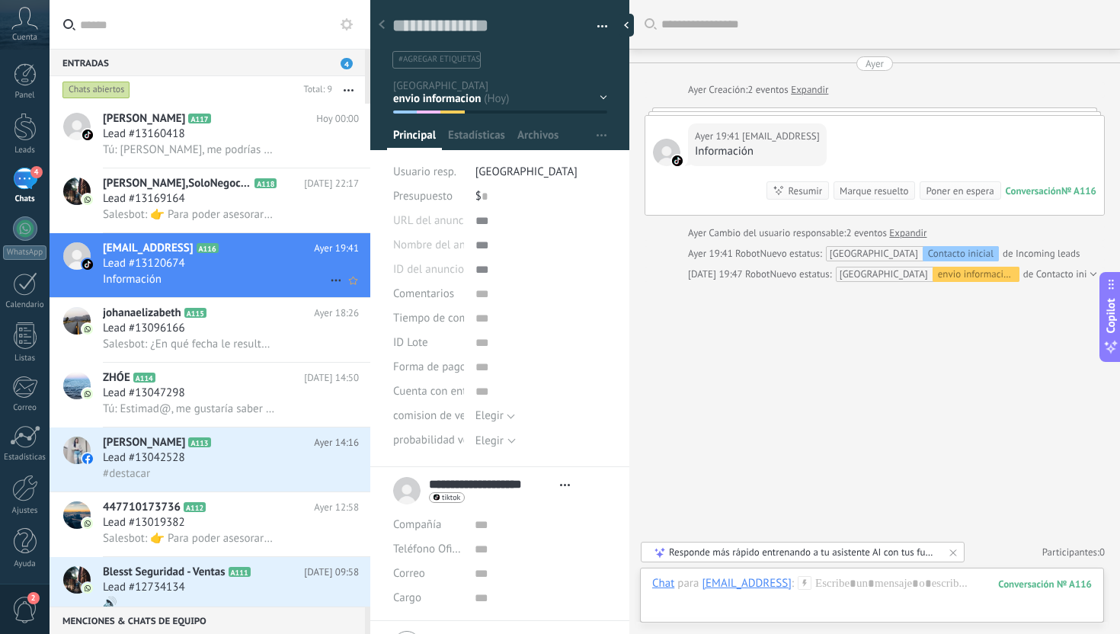
click at [257, 270] on div "Lead #13120674" at bounding box center [231, 263] width 256 height 15
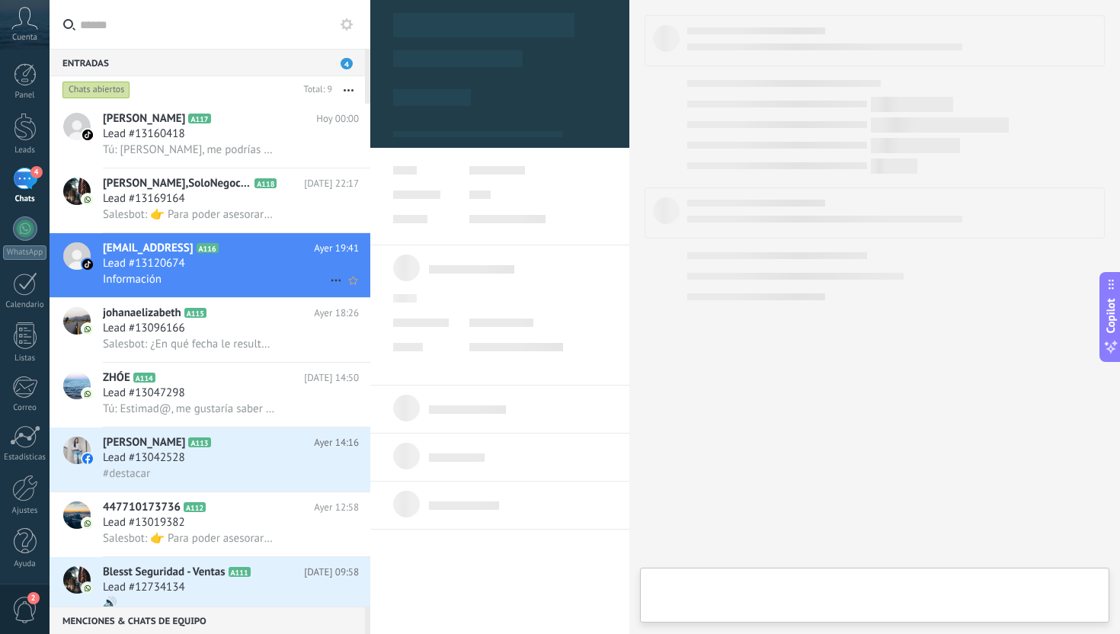
type textarea "**********"
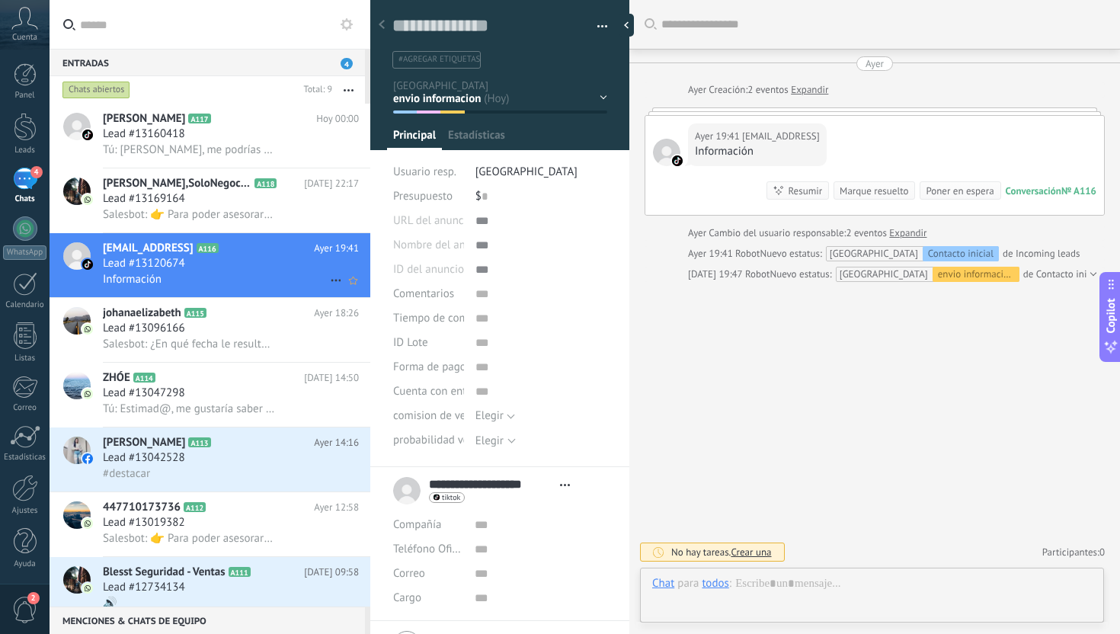
scroll to position [23, 0]
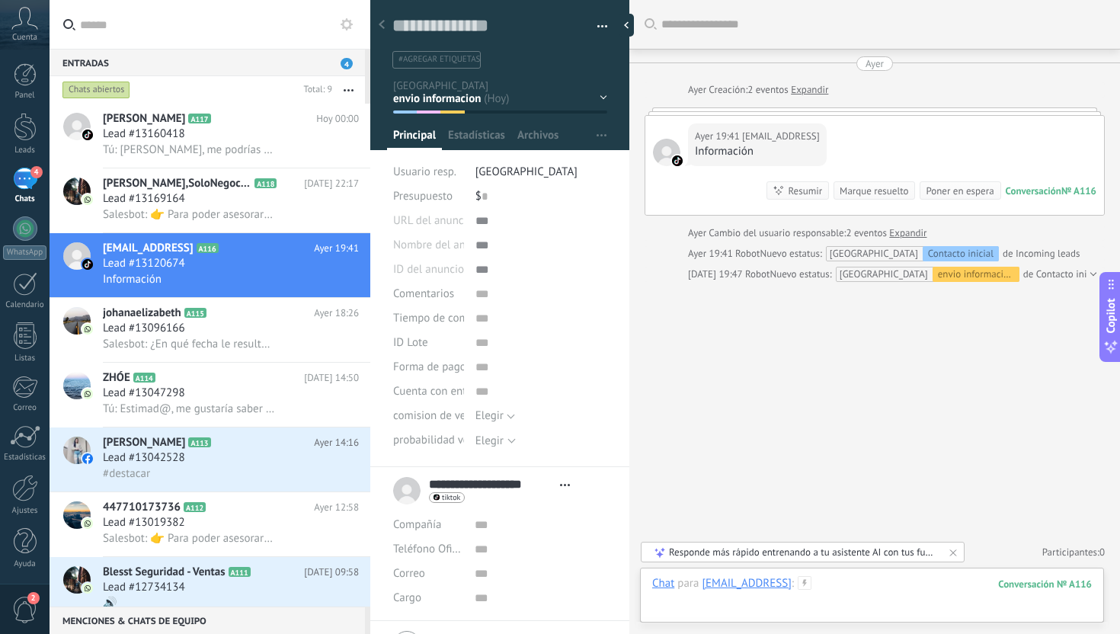
click at [865, 589] on div at bounding box center [872, 599] width 440 height 46
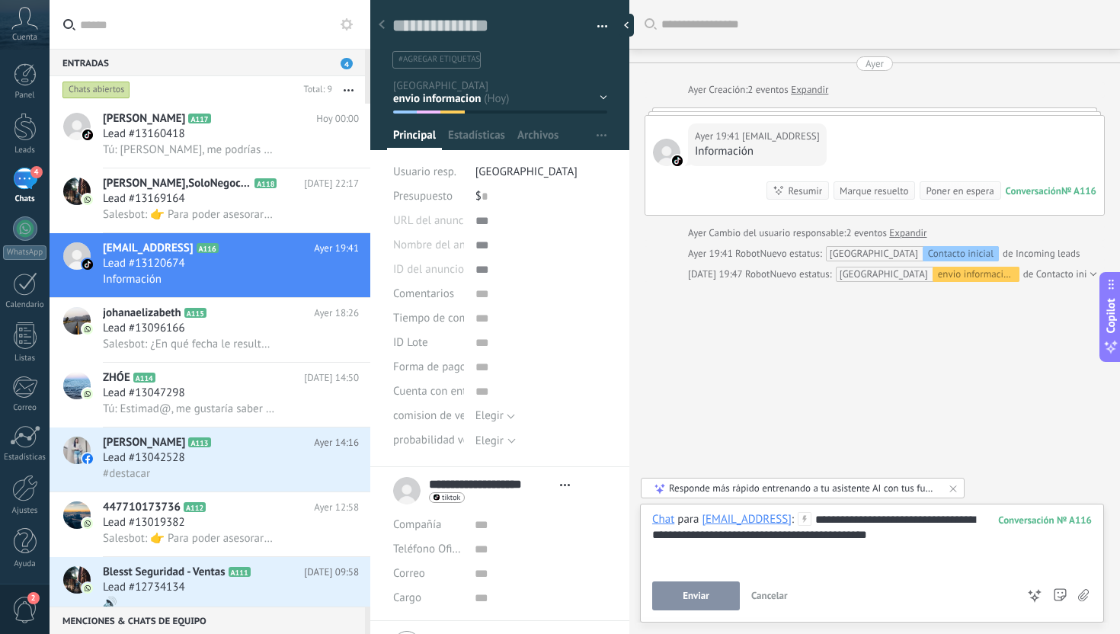
click at [698, 596] on span "Enviar" at bounding box center [696, 595] width 27 height 11
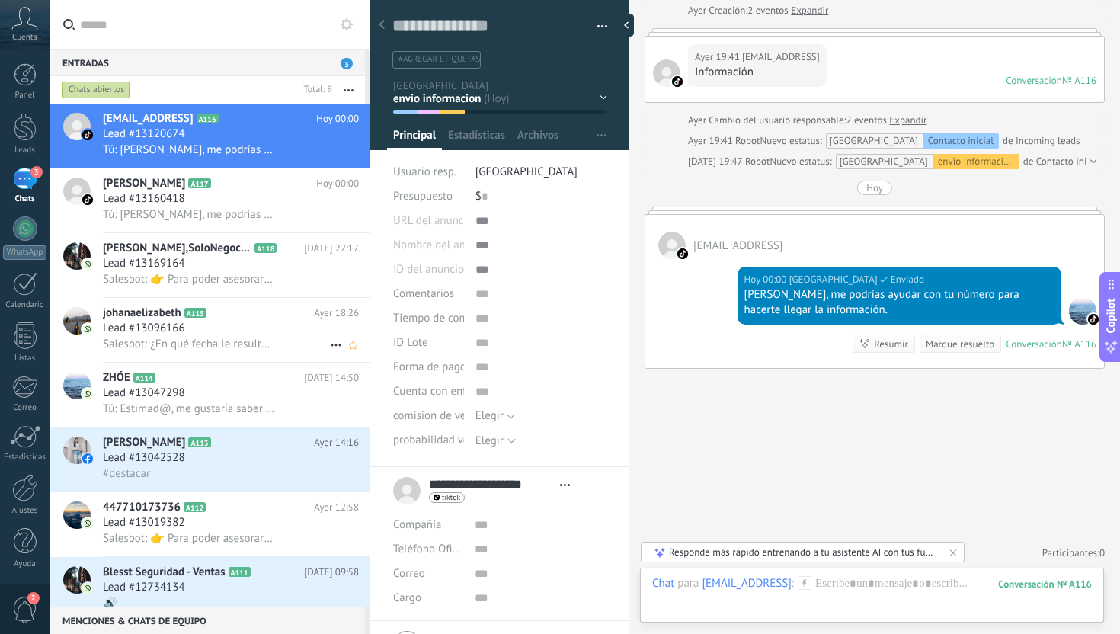
click at [280, 333] on div "Lead #13096166" at bounding box center [231, 328] width 256 height 15
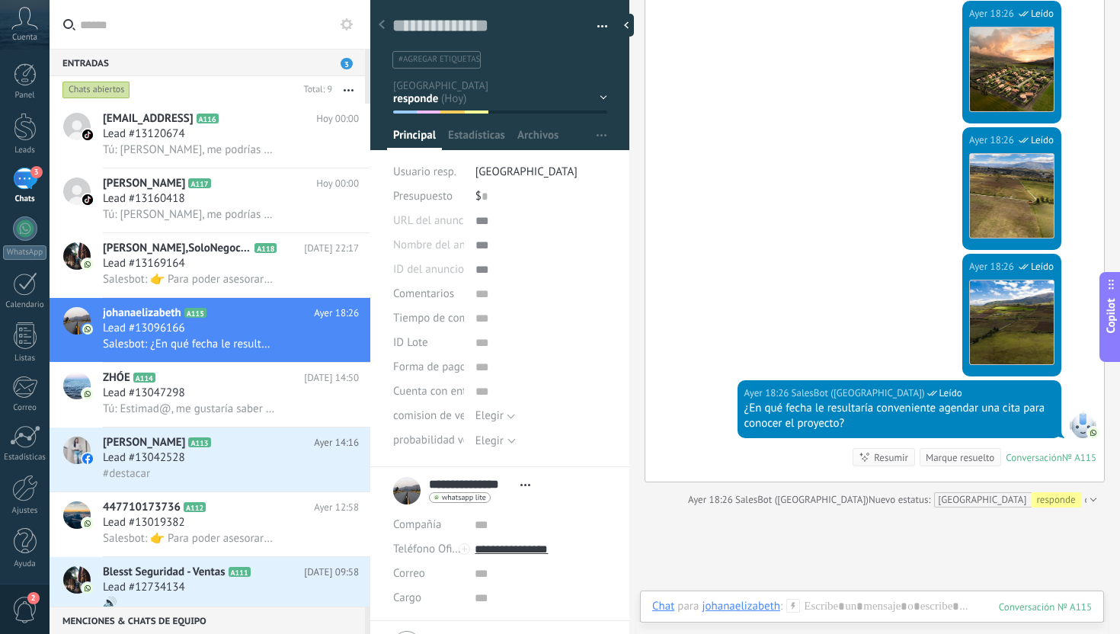
scroll to position [1273, 0]
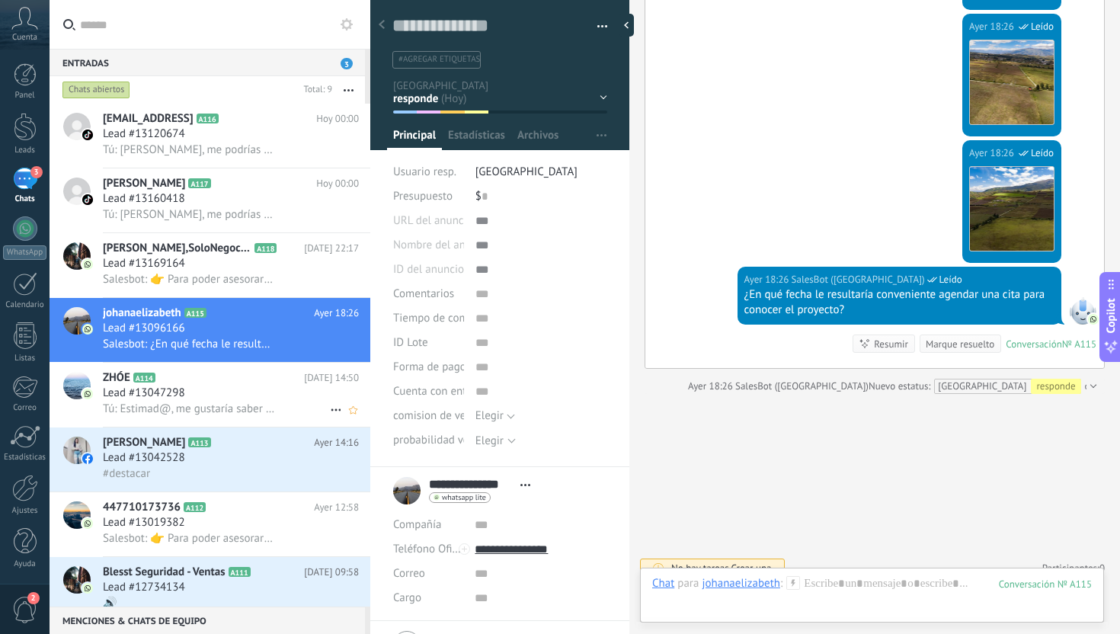
click at [235, 405] on span "Tú: Estimad@, me gustaría saber que esta buscando para asesorarle de una manera…" at bounding box center [189, 409] width 172 height 14
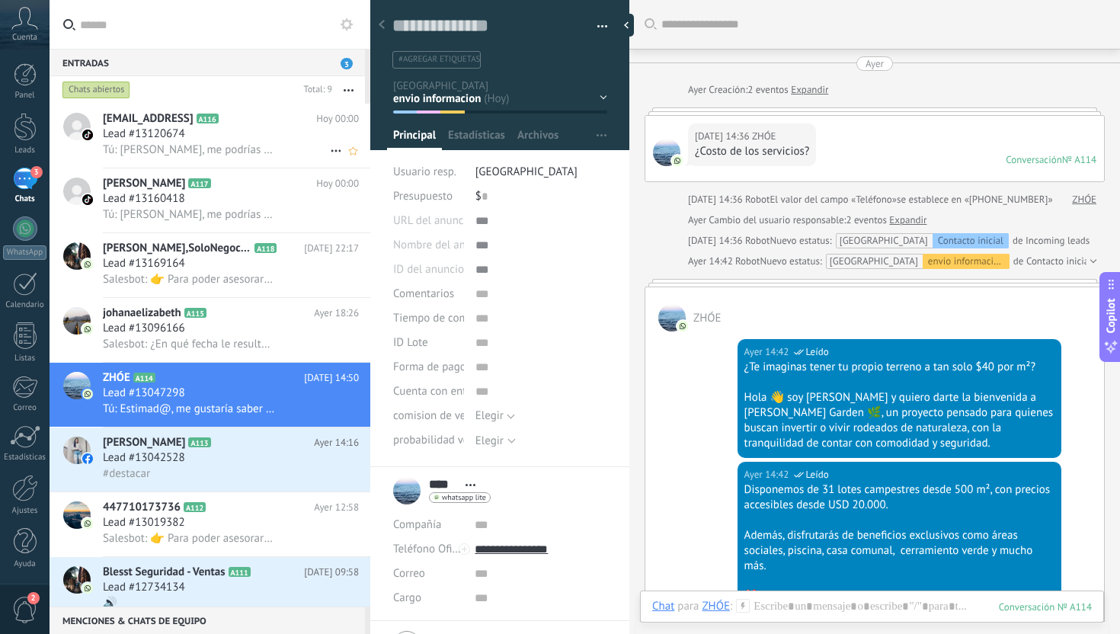
click at [106, 152] on span "Tú: [PERSON_NAME], me podrías ayudar con tu número para hacerte llegar la infor…" at bounding box center [189, 149] width 172 height 14
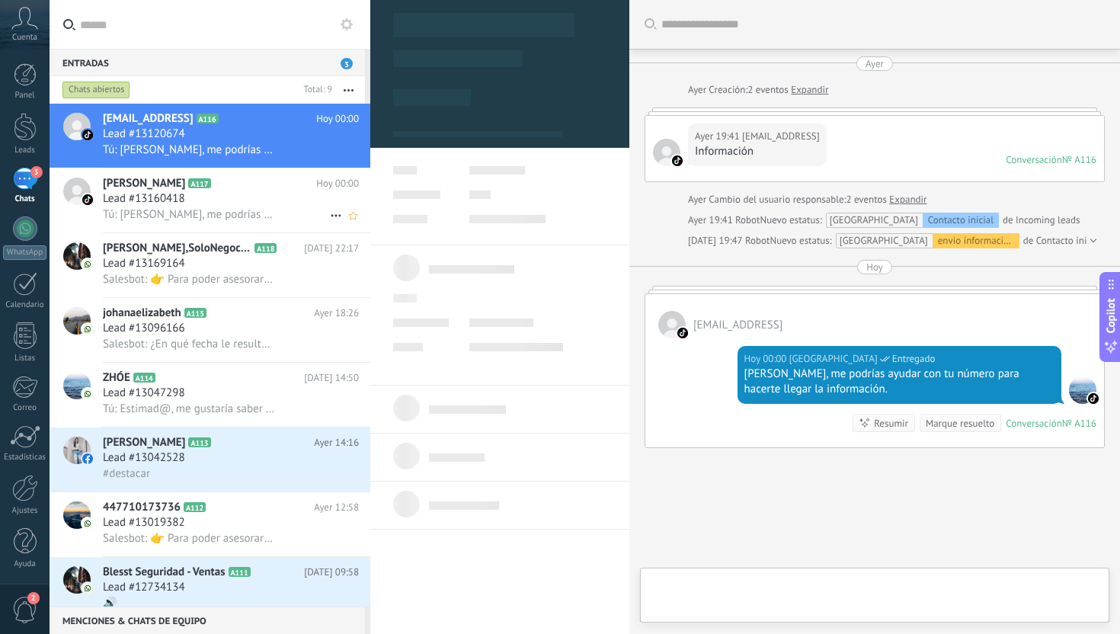
scroll to position [79, 0]
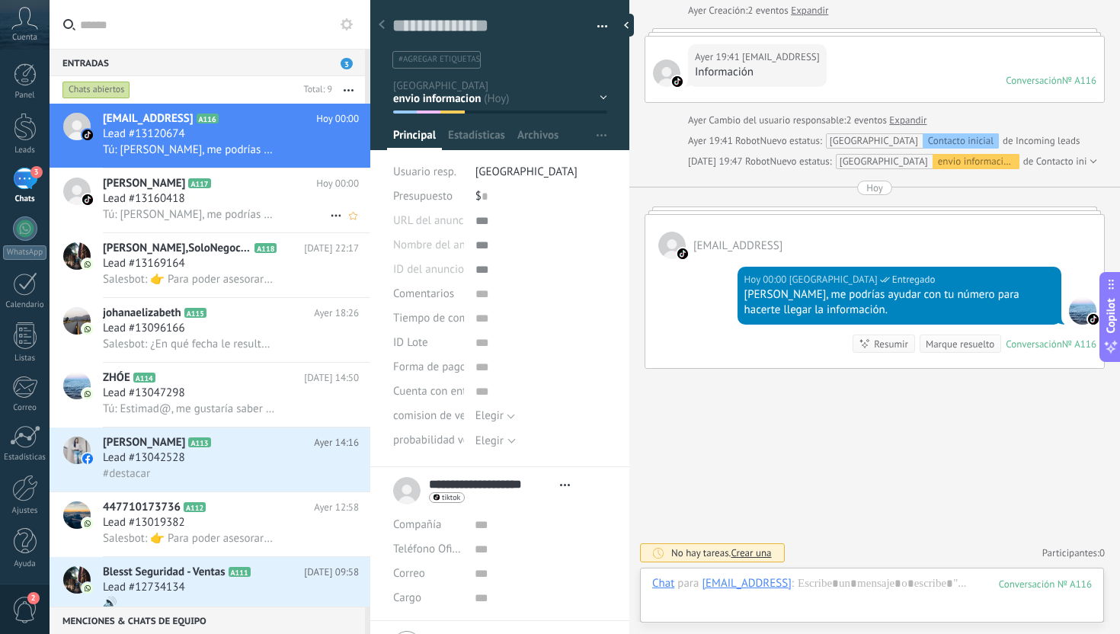
click at [129, 197] on span "Lead #13160418" at bounding box center [144, 198] width 82 height 15
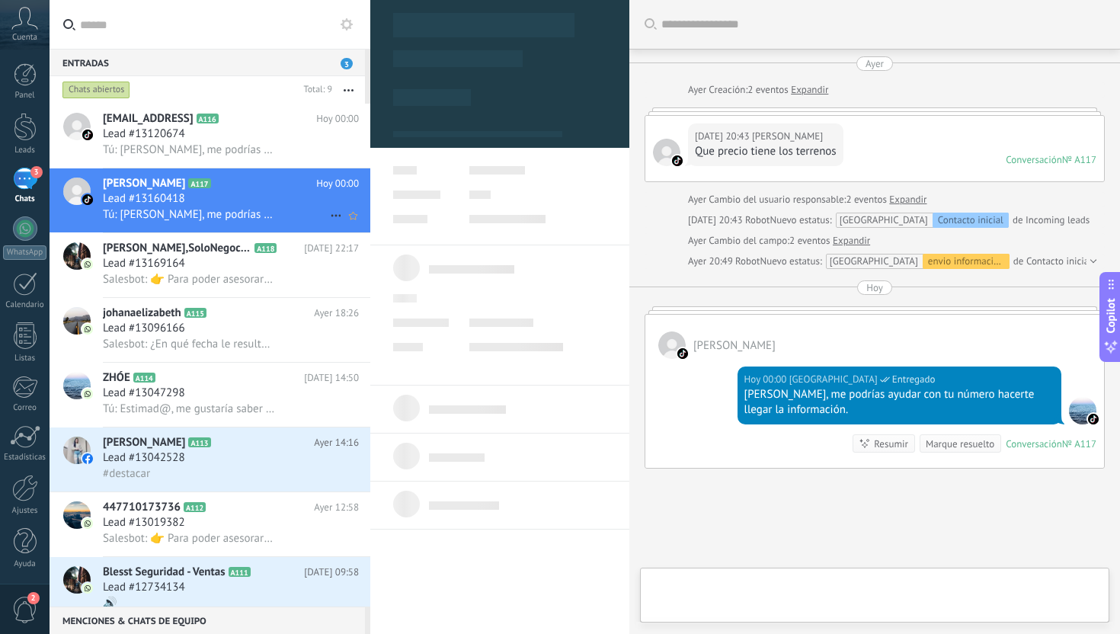
scroll to position [100, 0]
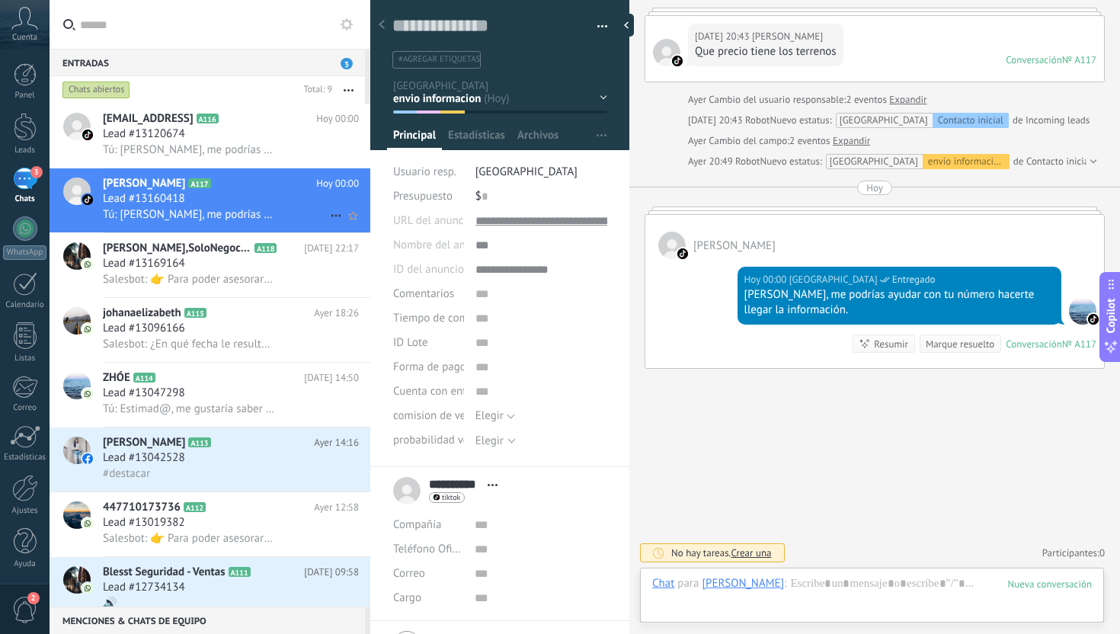
click at [133, 227] on div "[PERSON_NAME] A117 [DATE] 00:00 Lead #13160418 Tú: [PERSON_NAME], me podrías ay…" at bounding box center [236, 200] width 267 height 64
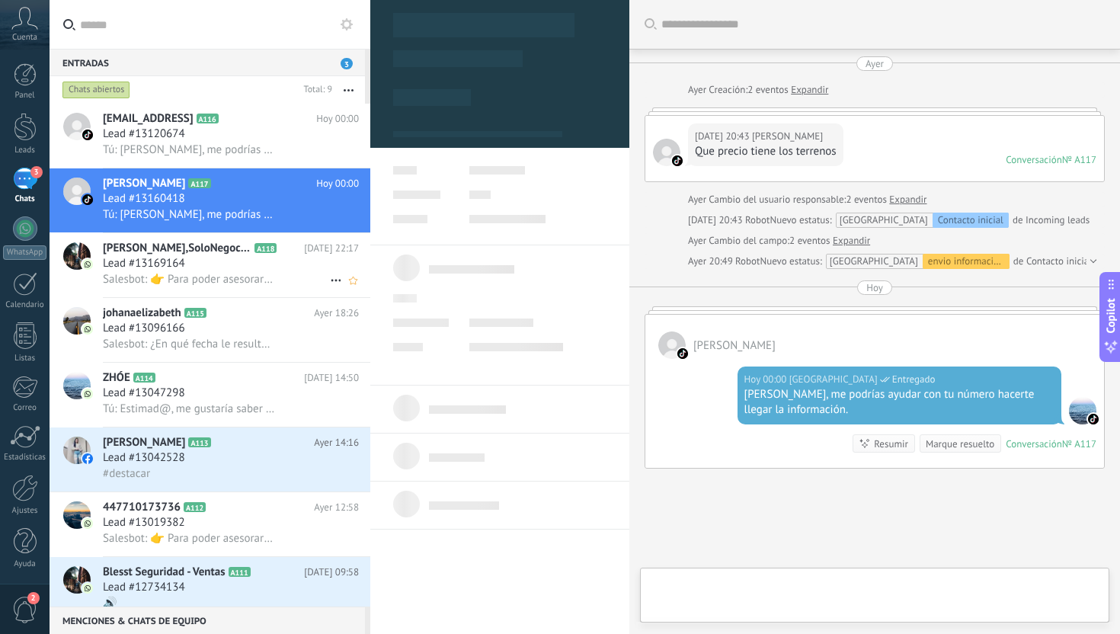
scroll to position [100, 0]
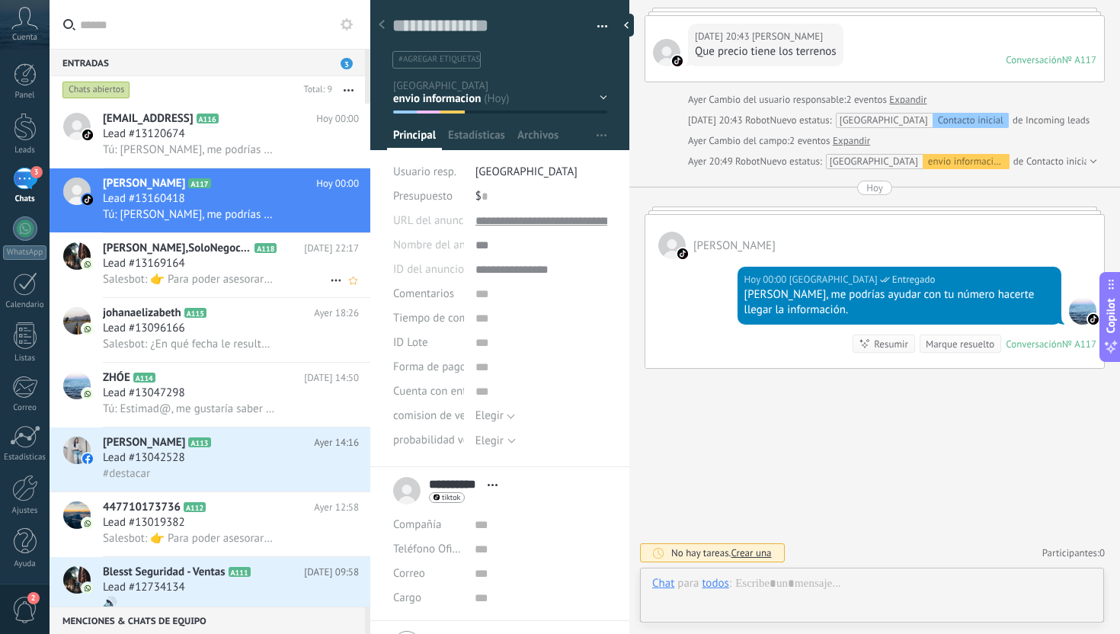
click at [136, 244] on span "[PERSON_NAME],SoloNegocios" at bounding box center [177, 248] width 149 height 15
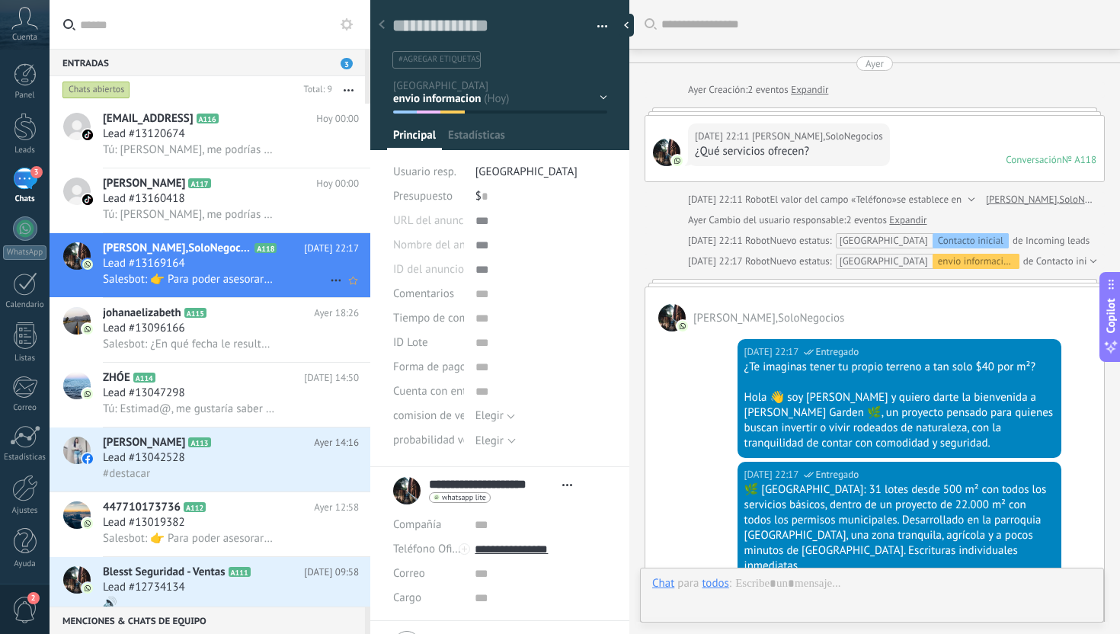
scroll to position [348, 0]
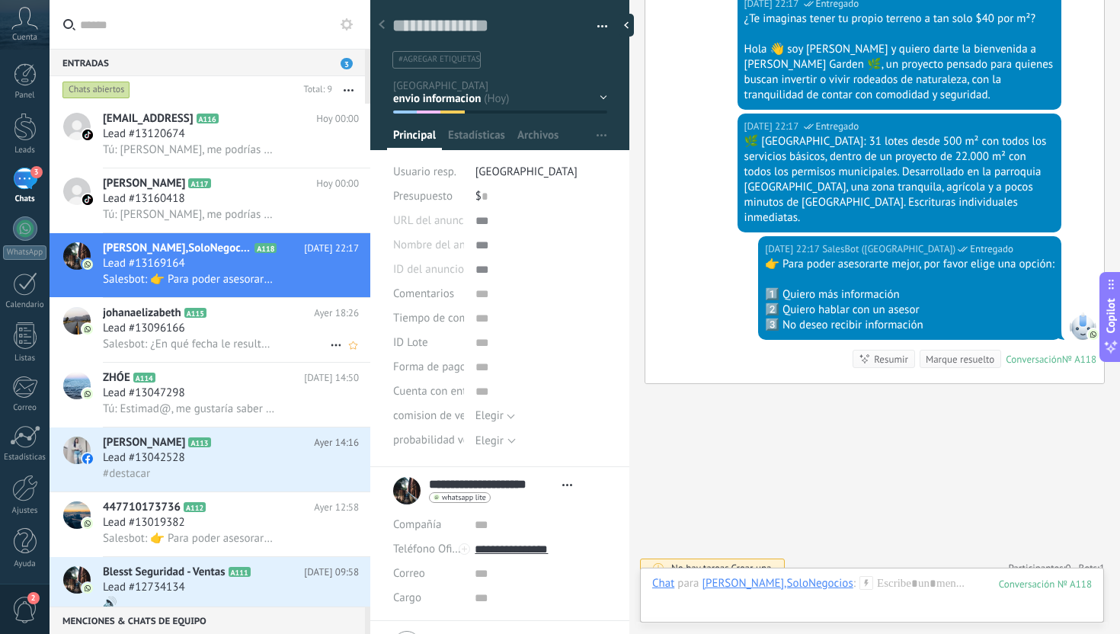
click at [146, 331] on span "Lead #13096166" at bounding box center [144, 328] width 82 height 15
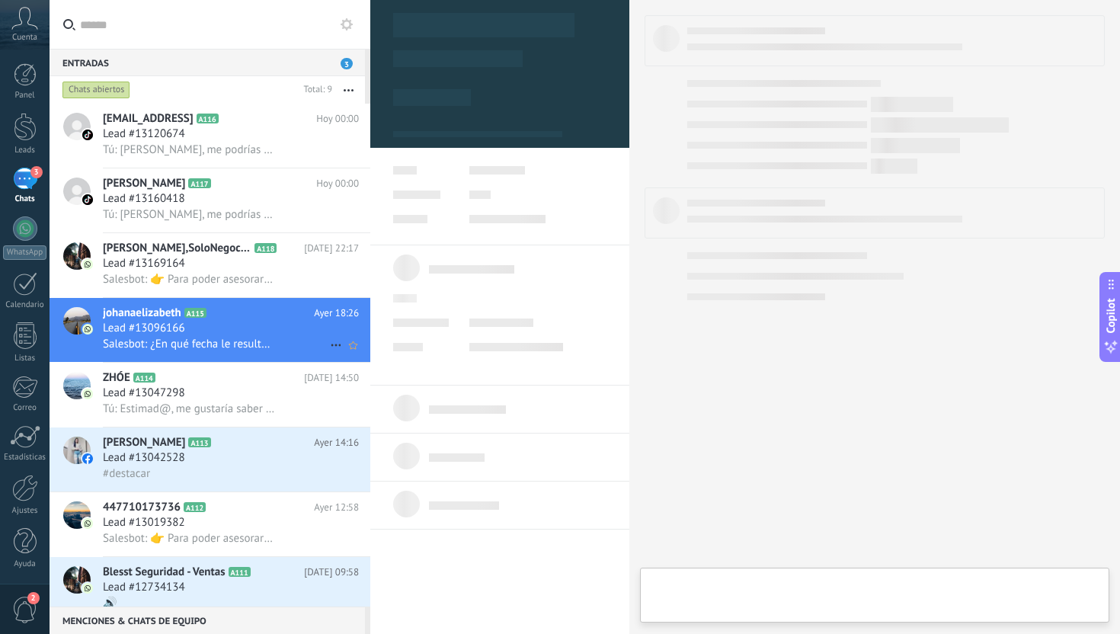
type textarea "**********"
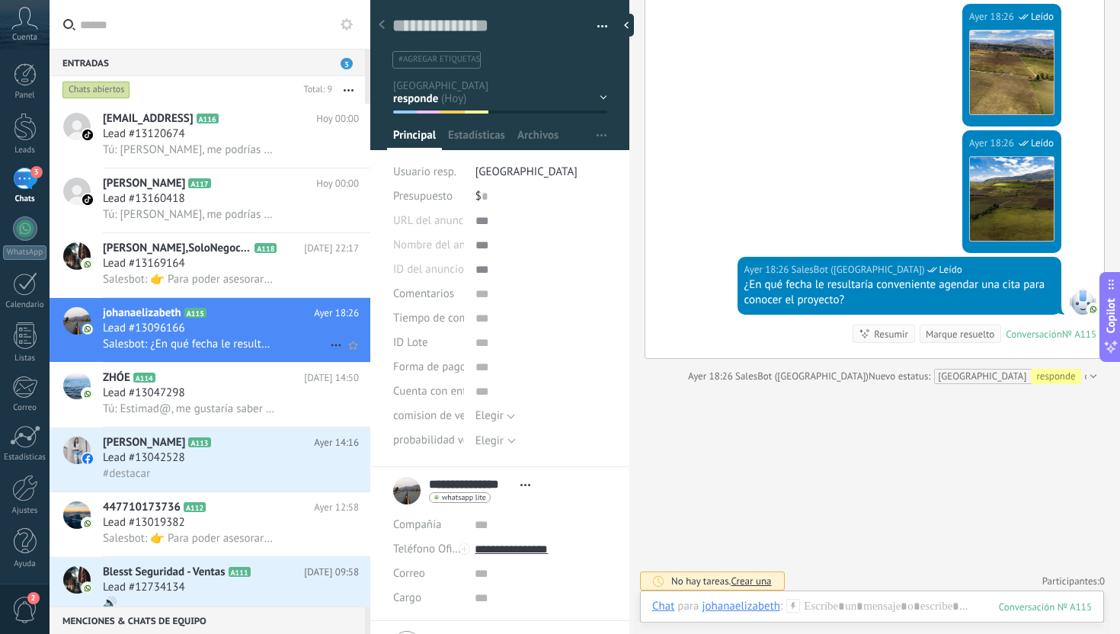
scroll to position [1273, 0]
